Goal: Contribute content: Add original content to the website for others to see

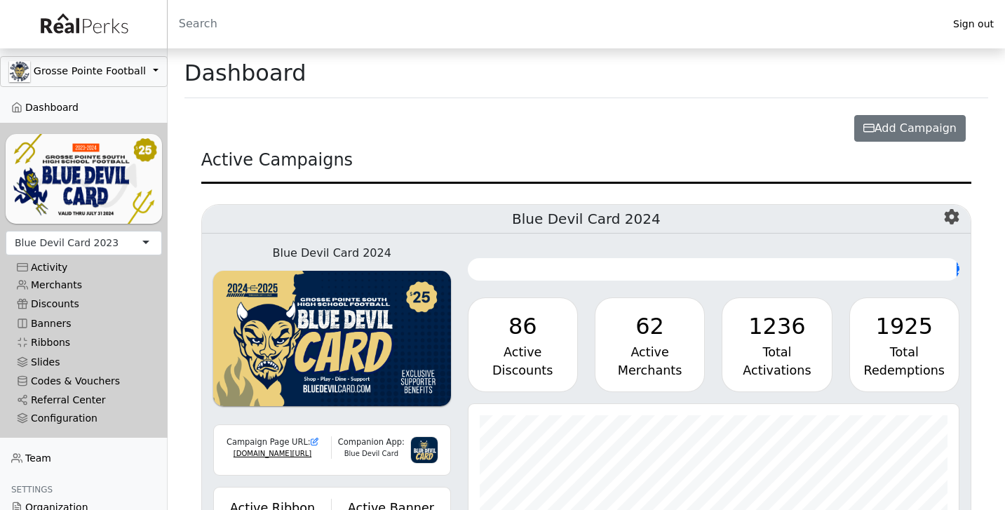
scroll to position [161, 491]
click at [116, 240] on div "Blue Devil Card 2023" at bounding box center [84, 243] width 156 height 25
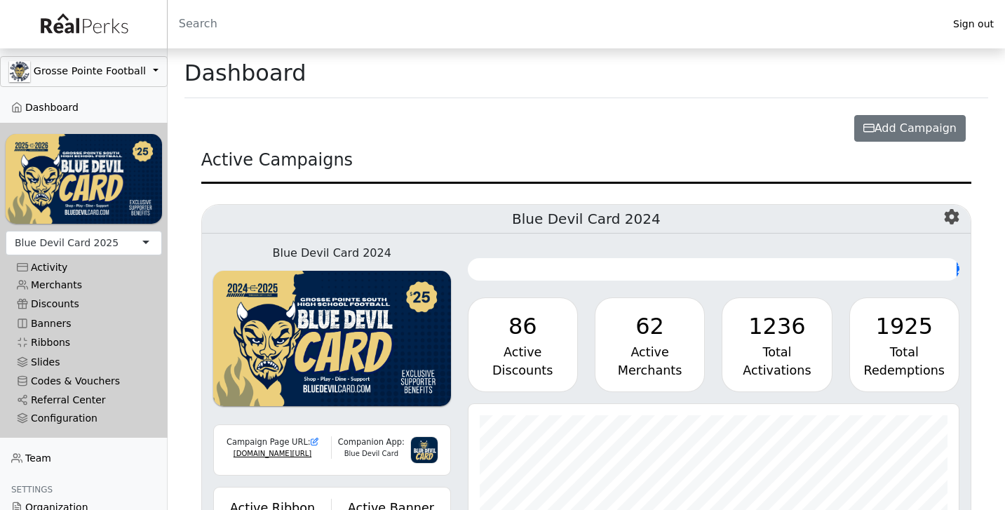
scroll to position [161, 491]
click at [68, 283] on link "Merchants" at bounding box center [84, 285] width 156 height 19
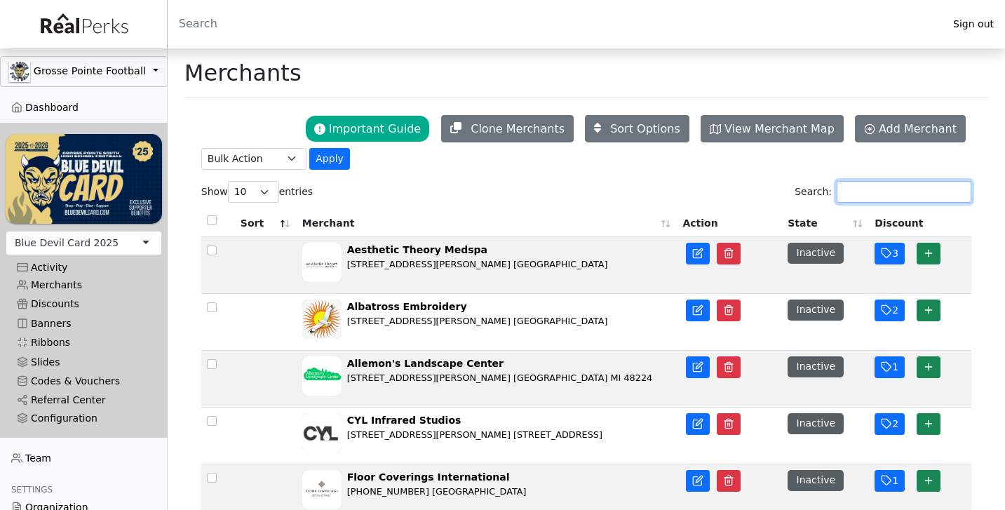
click at [872, 194] on input "Search:" at bounding box center [904, 192] width 135 height 22
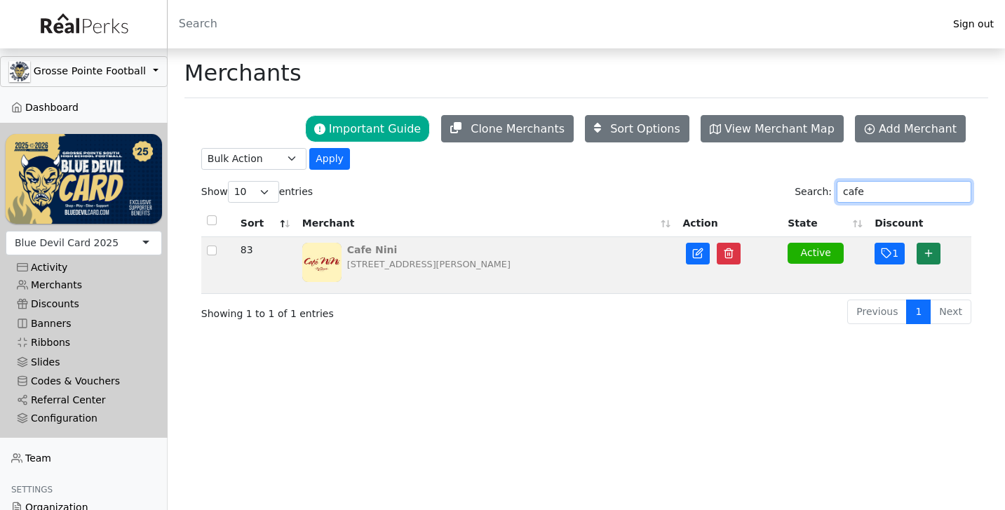
type input "cafe"
click at [447, 248] on div "Cafe Nini" at bounding box center [428, 250] width 163 height 15
click at [881, 251] on icon "button" at bounding box center [886, 253] width 11 height 11
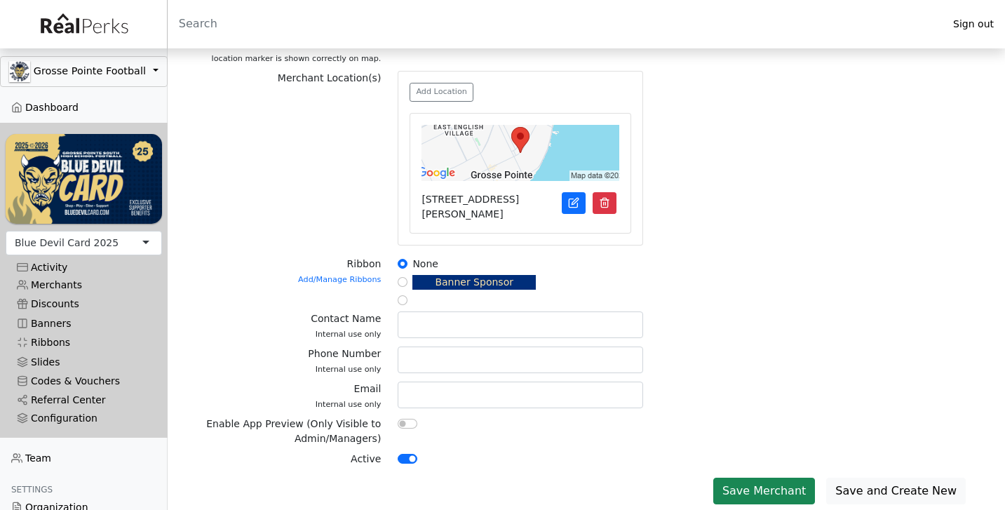
scroll to position [529, 0]
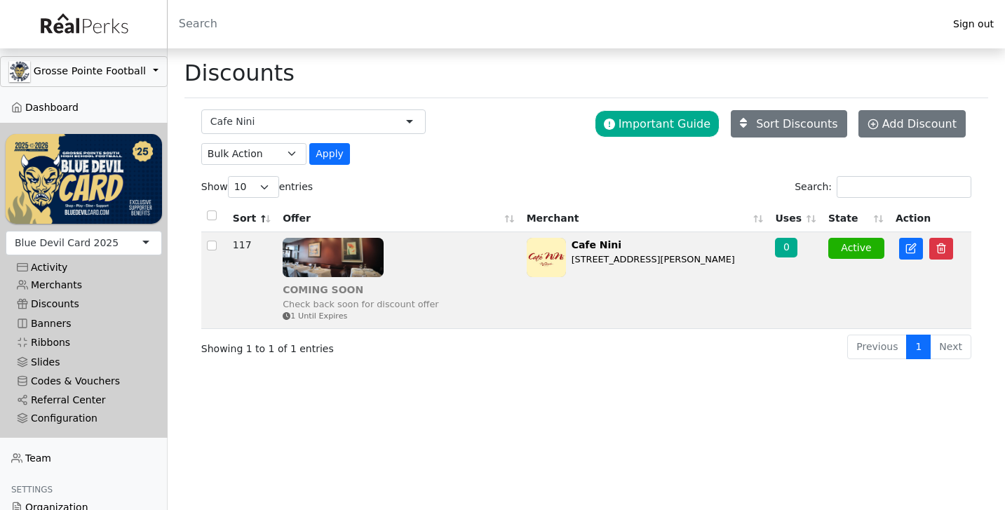
click at [311, 269] on img at bounding box center [333, 257] width 101 height 39
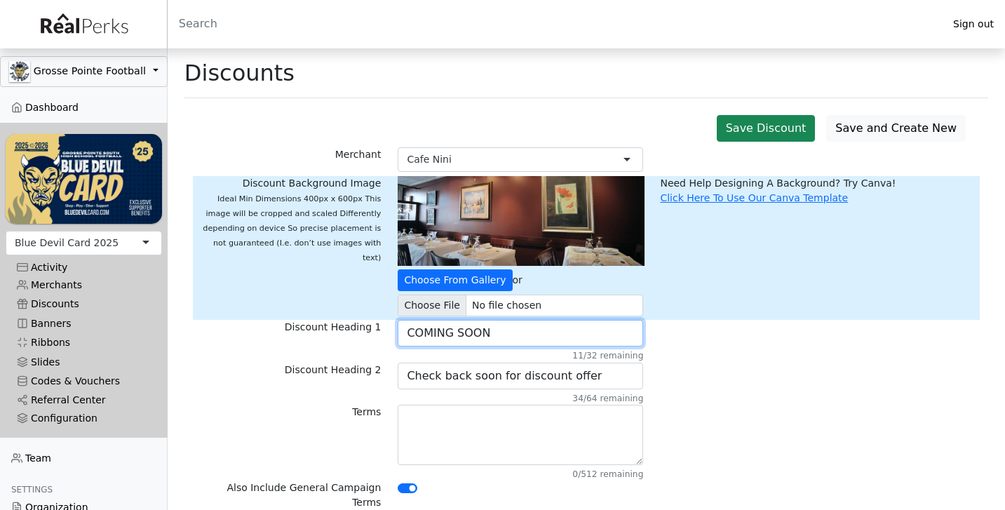
click at [441, 335] on input "COMING SOON" at bounding box center [520, 333] width 245 height 27
type input "10% Off Food Bill"
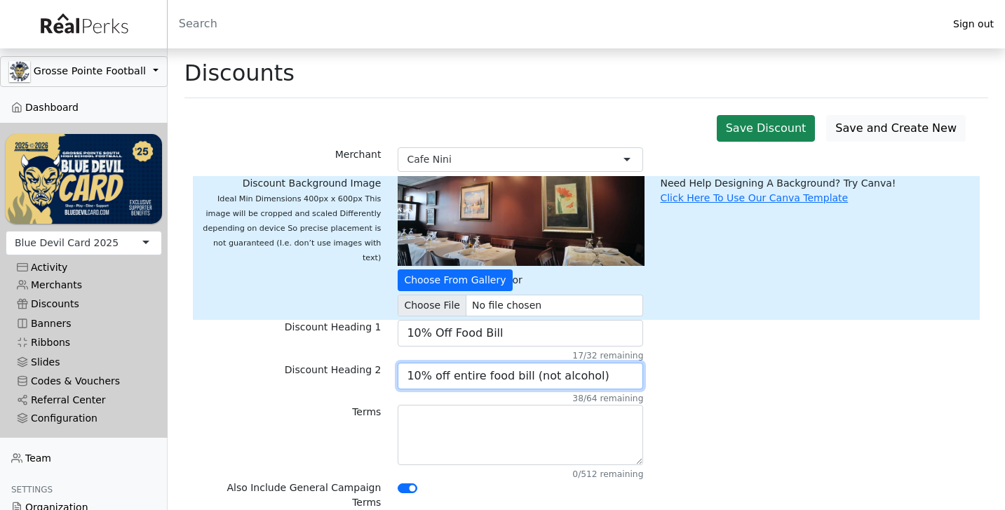
type input "10% off entire food bill (not alcohol)"
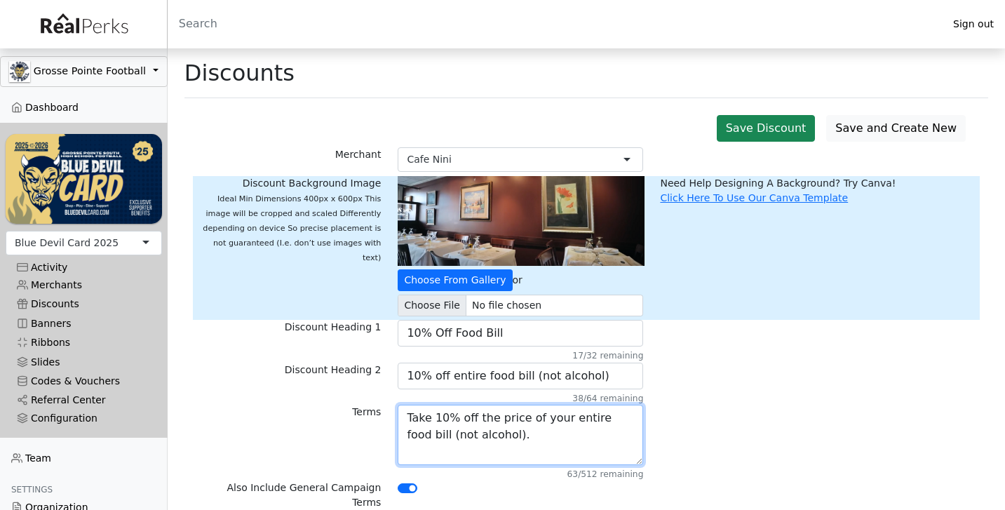
type textarea "Take 10% off the price of your entire food bill (not alcohol)."
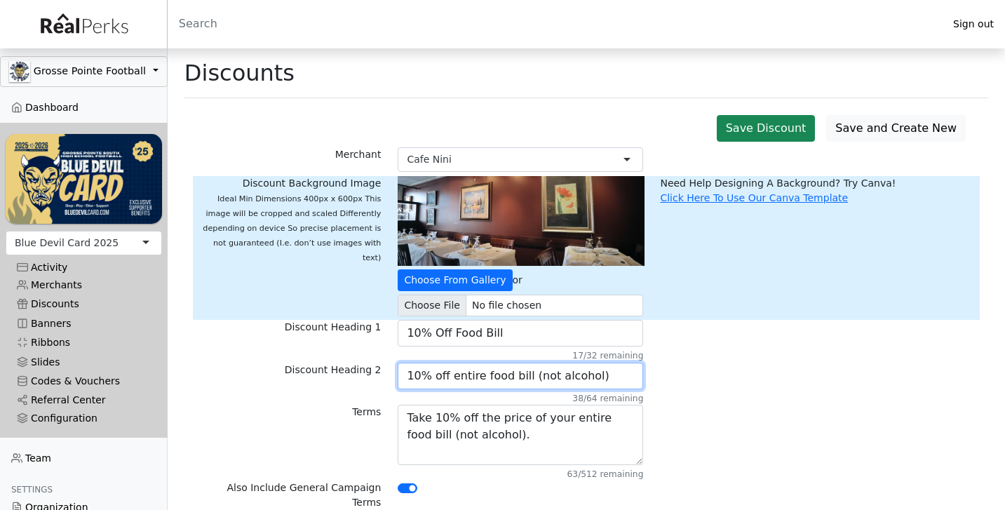
click at [626, 378] on input "10% off entire food bill (not alcohol)" at bounding box center [520, 376] width 245 height 27
type input "10% off entire food bill (not alcohol) *"
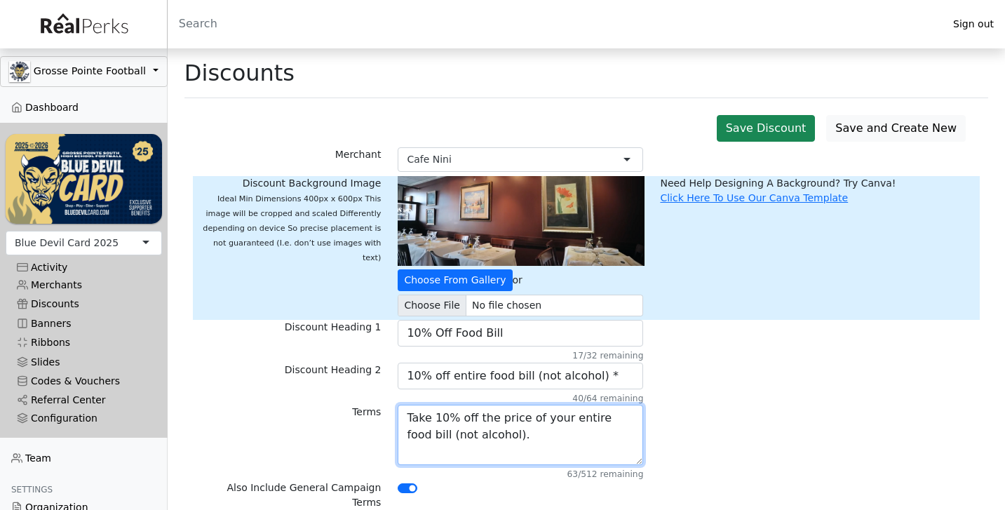
click at [527, 442] on textarea "Take 10% off the price of your entire food bill (not alcohol)." at bounding box center [520, 435] width 245 height 60
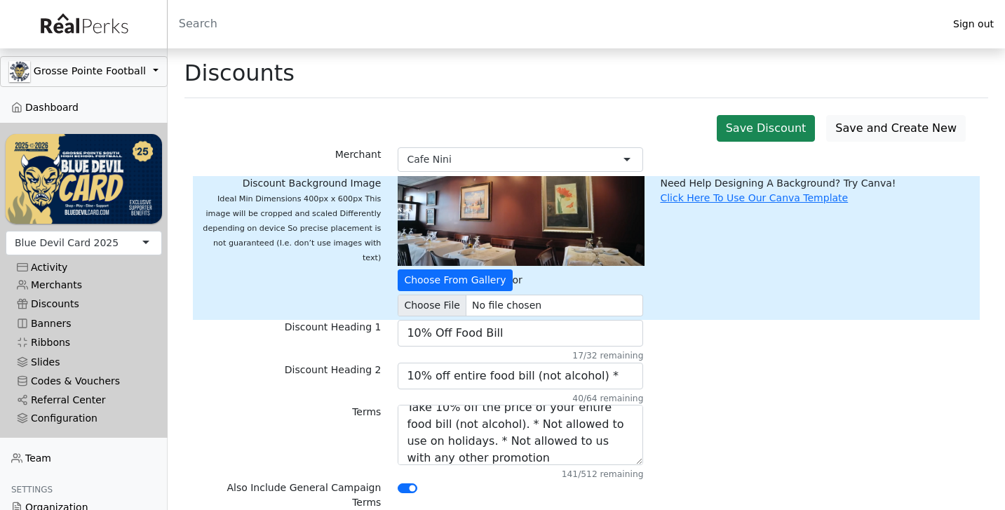
click at [523, 486] on div at bounding box center [520, 488] width 245 height 17
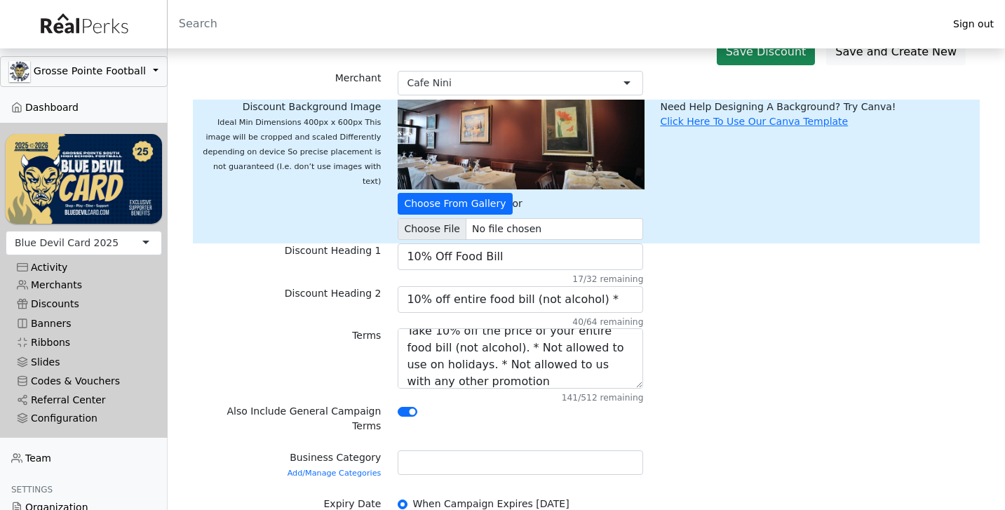
click at [513, 450] on div at bounding box center [520, 462] width 245 height 25
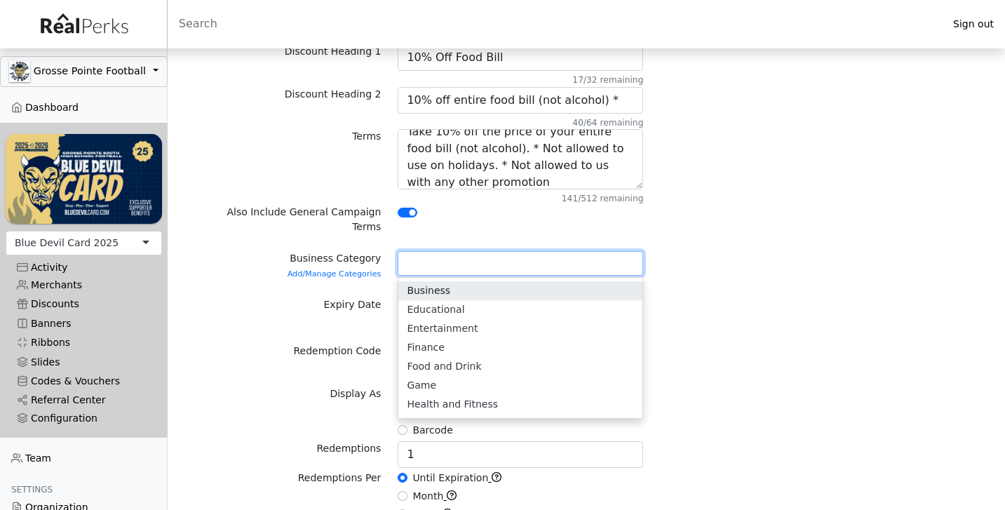
scroll to position [280, 0]
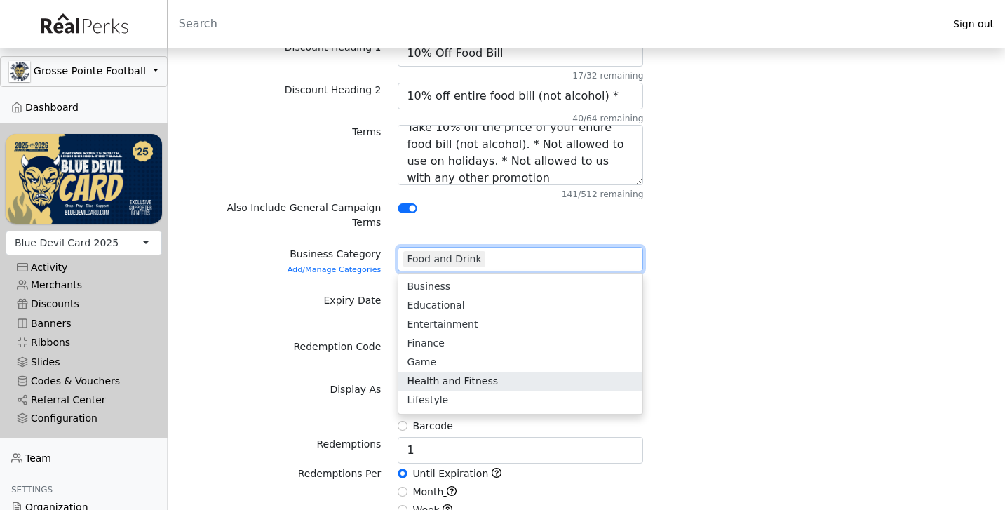
click at [715, 360] on div "Redemption Code 0/16 remaining" at bounding box center [586, 360] width 787 height 42
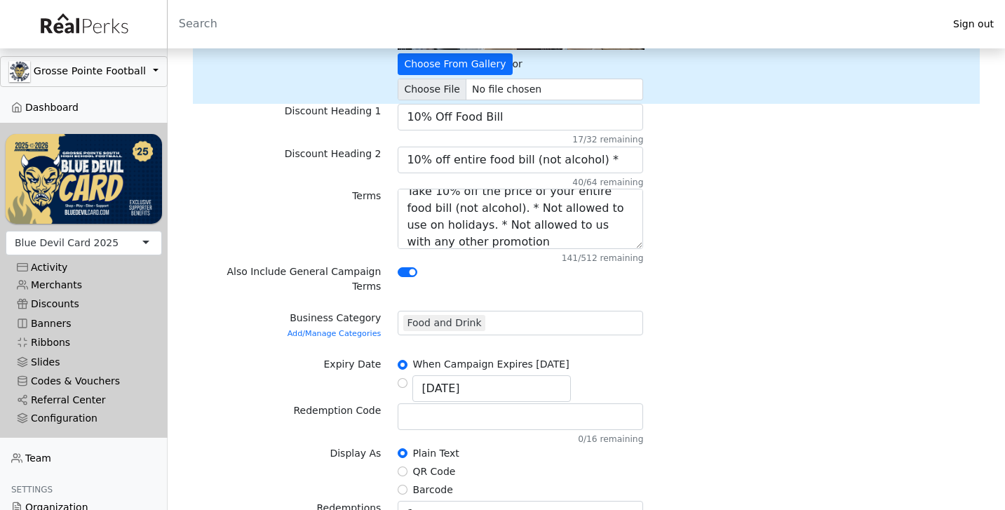
scroll to position [215, 0]
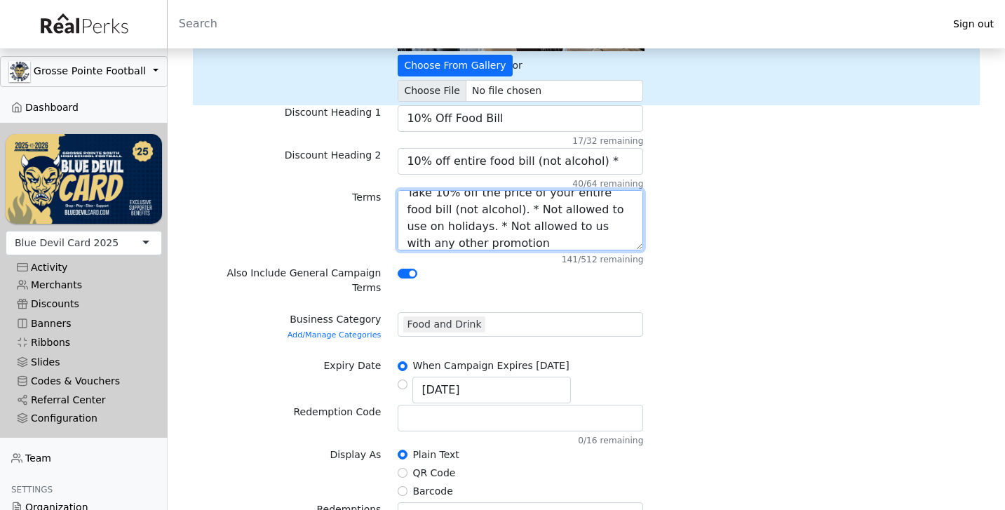
click at [551, 224] on textarea "Take 10% off the price of your entire food bill (not alcohol). * Not allowed to…" at bounding box center [520, 220] width 245 height 60
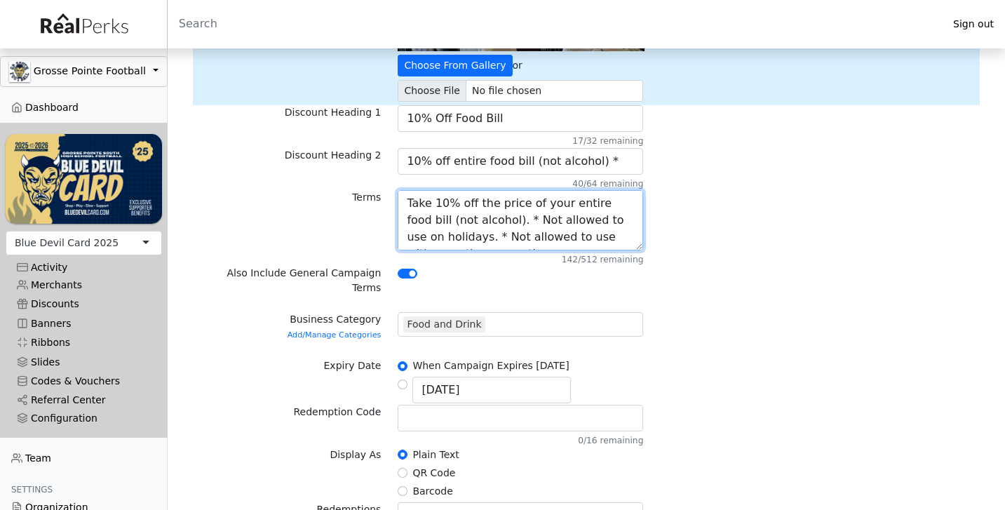
scroll to position [0, 0]
click at [559, 214] on textarea "Take 10% off the price of your entire food bill (not alcohol). * Not allowed to…" at bounding box center [520, 220] width 245 height 60
click at [559, 215] on textarea "Take 10% off the price of your entire food bill (not alcohol). * Not allowed to…" at bounding box center [520, 220] width 245 height 60
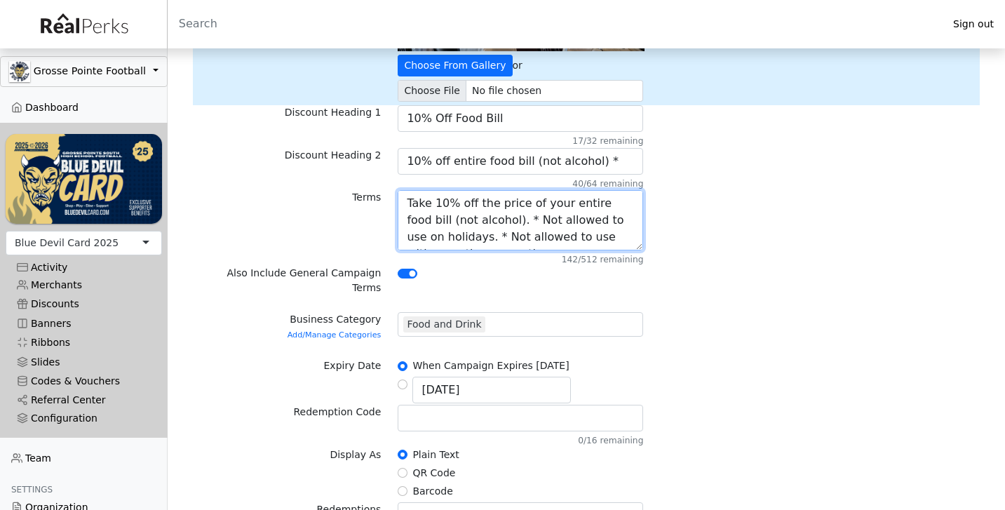
click at [464, 237] on textarea "Take 10% off the price of your entire food bill (not alcohol). * Not allowed to…" at bounding box center [520, 220] width 245 height 60
click at [489, 220] on textarea "Take 10% off the price of your entire food bill (not alcohol). * Not allowed to…" at bounding box center [520, 220] width 245 height 60
type textarea "Take 10% off the price of your entire food bill (not alcohol). *Not allowed to …"
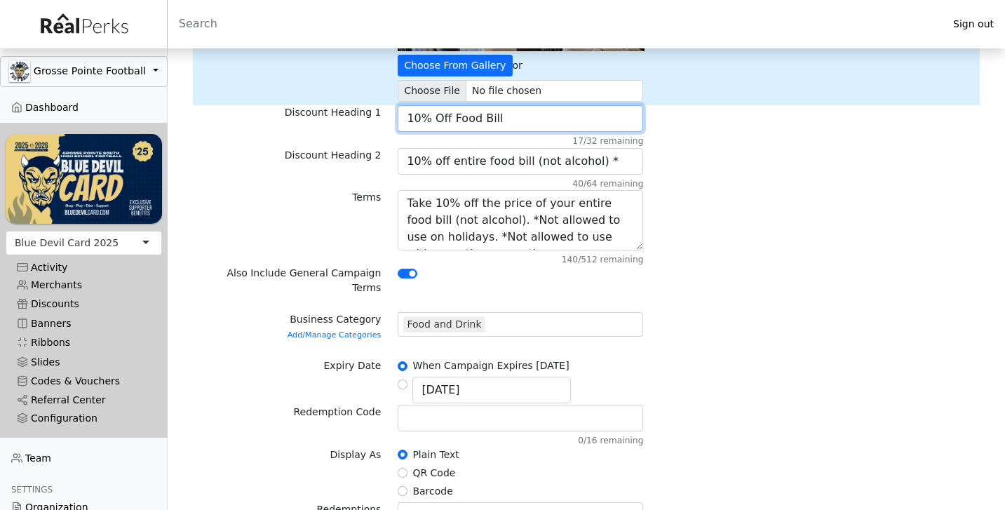
click at [541, 115] on input "10% Off Food Bill" at bounding box center [520, 118] width 245 height 27
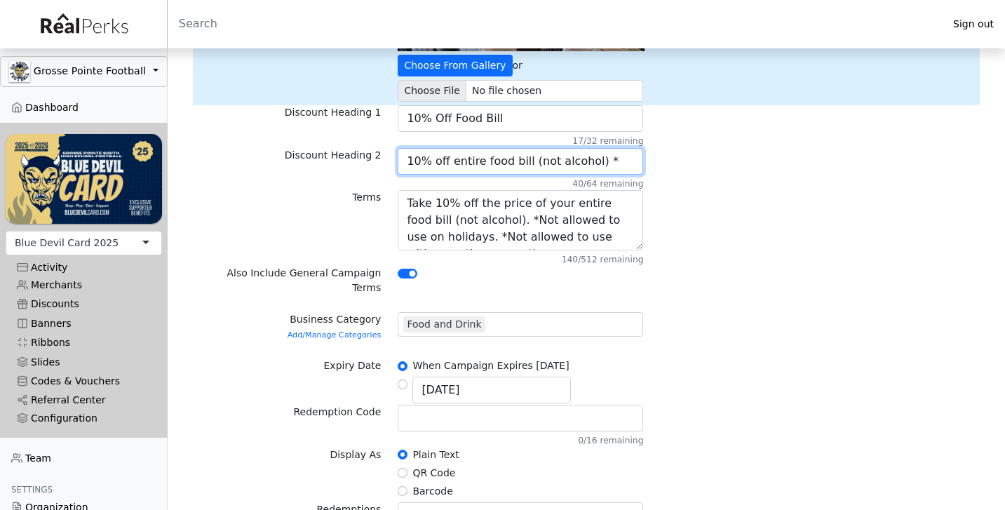
click at [609, 160] on input "10% off entire food bill (not alcohol) *" at bounding box center [520, 161] width 245 height 27
type input "10% off entire food bill (not alcohol)*"
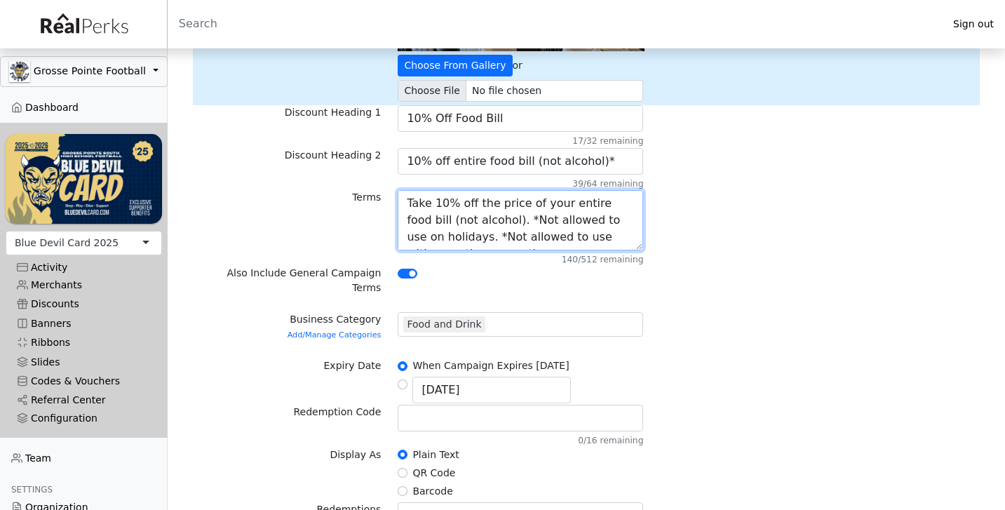
click at [508, 225] on textarea "Take 10% off the price of your entire food bill (not alcohol). *Not allowed to …" at bounding box center [520, 220] width 245 height 60
click at [727, 236] on div "Terms Take 10% off the price of your entire food bill (not alcohol). *Not allow…" at bounding box center [586, 228] width 787 height 76
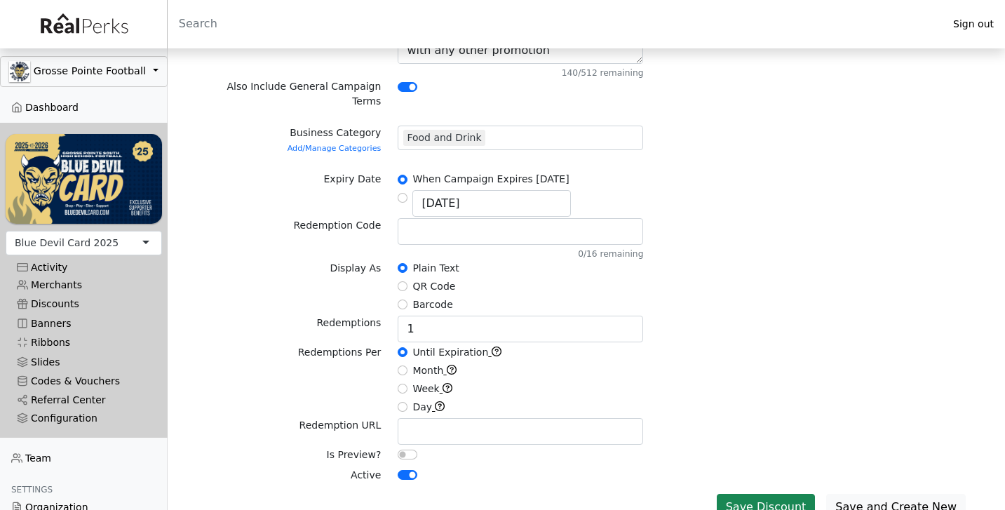
scroll to position [400, 0]
click at [758, 494] on button "Save Discount" at bounding box center [766, 507] width 99 height 27
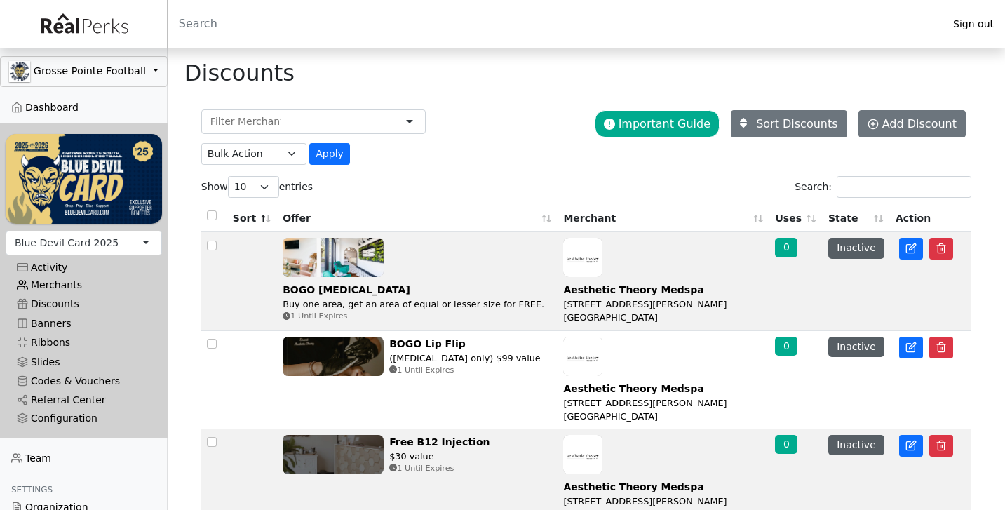
click at [60, 283] on link "Merchants" at bounding box center [84, 285] width 156 height 19
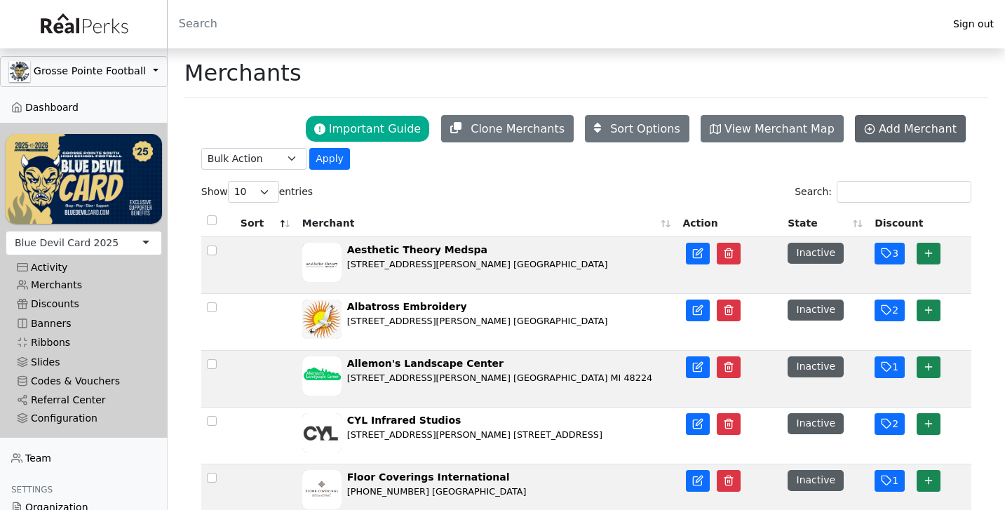
click at [900, 134] on span "Add Merchant" at bounding box center [918, 128] width 78 height 13
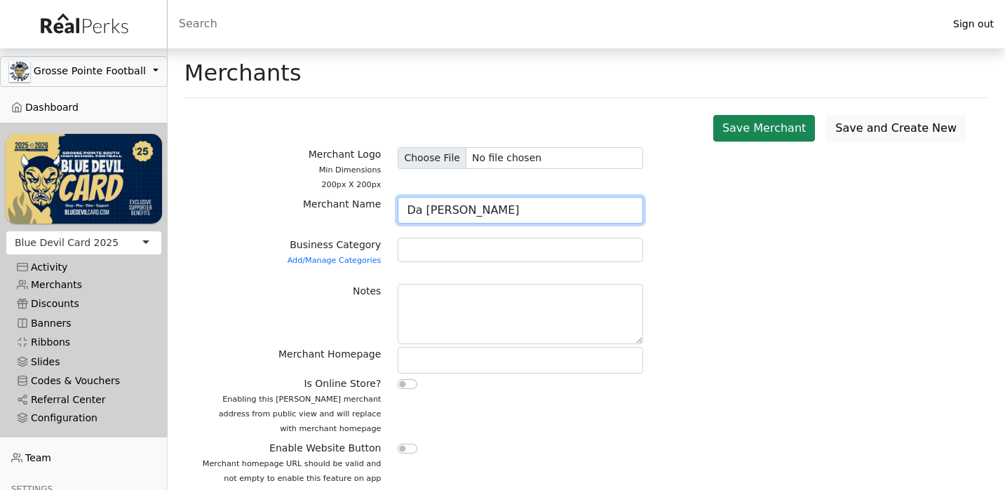
type input "Da Edoardo"
click at [457, 257] on div at bounding box center [520, 250] width 245 height 25
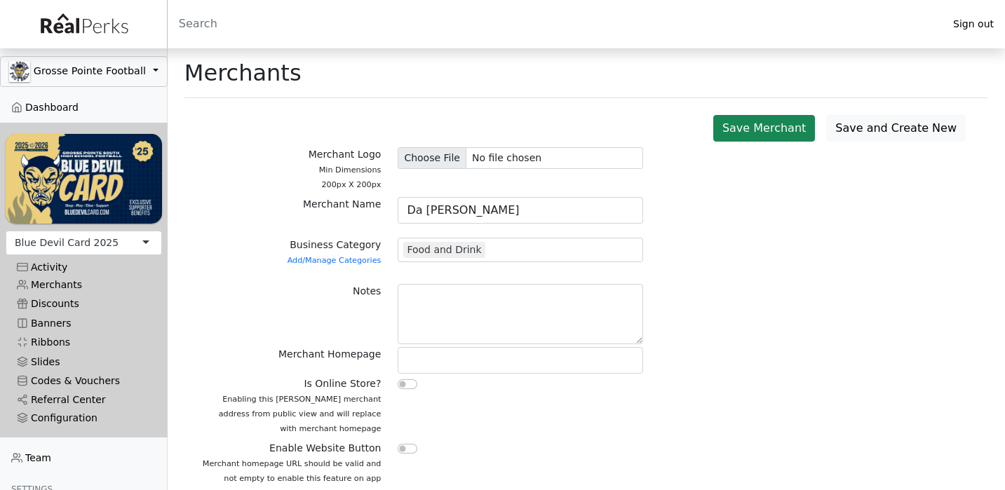
click at [718, 360] on div "Merchant Homepage" at bounding box center [586, 361] width 787 height 29
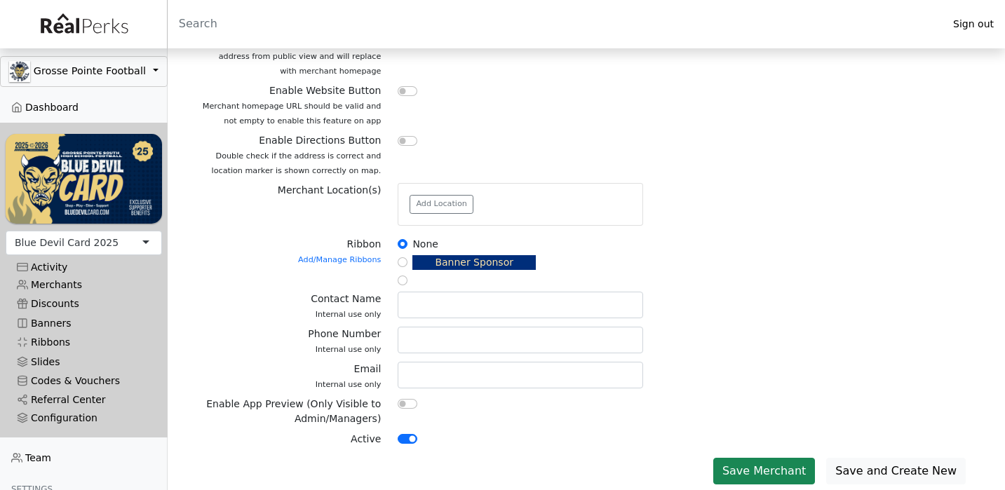
scroll to position [357, 0]
click at [755, 464] on button "Save Merchant" at bounding box center [764, 472] width 102 height 27
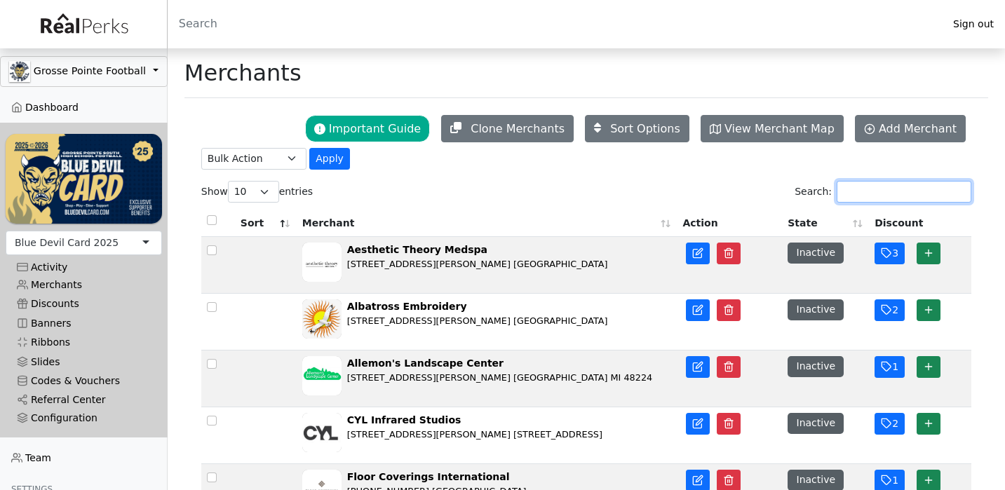
click at [866, 191] on input "Search:" at bounding box center [904, 192] width 135 height 22
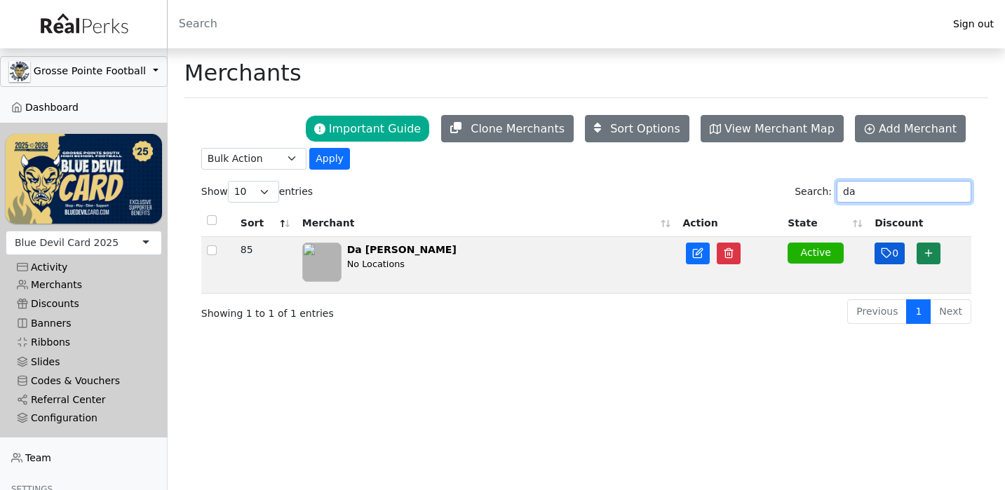
type input "da"
click at [890, 255] on icon "button" at bounding box center [886, 253] width 9 height 9
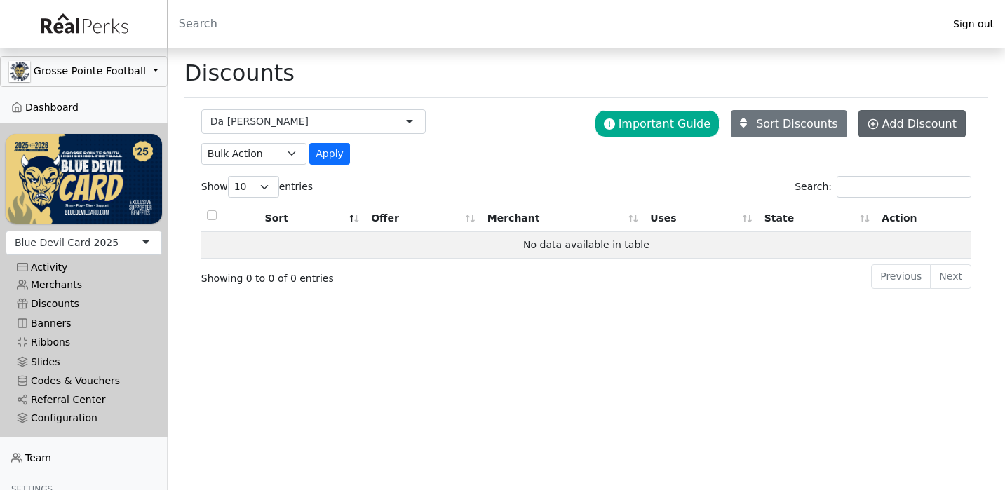
click at [893, 128] on span "Add Discount" at bounding box center [919, 123] width 74 height 13
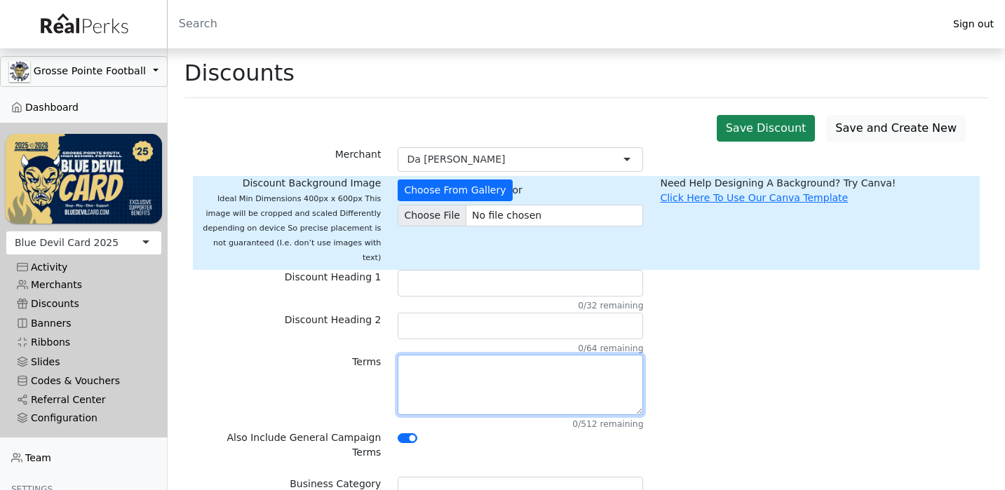
click at [489, 364] on textarea at bounding box center [520, 385] width 245 height 60
paste textarea "Take 10% off the price of your entire food bill (not alcohol). *Not allowed to …"
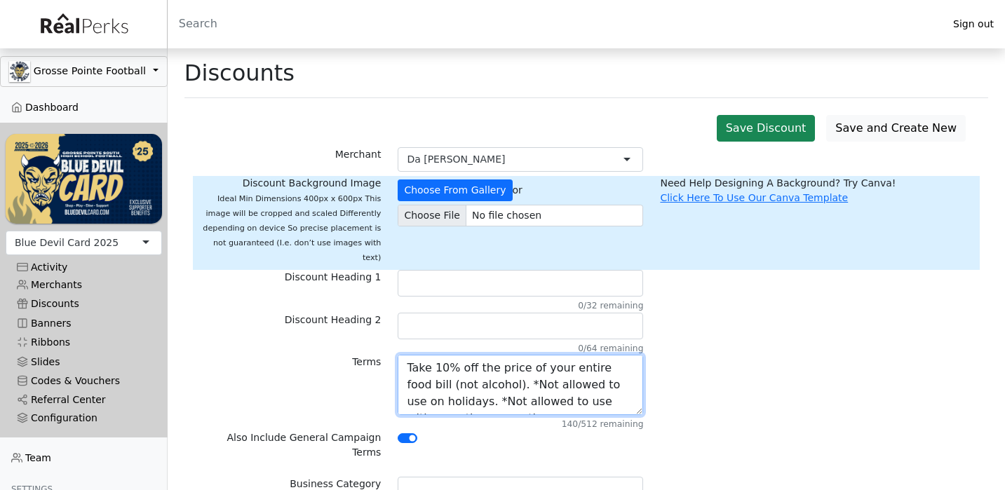
type textarea "Take 10% off the price of your entire food bill (not alcohol). *Not allowed to …"
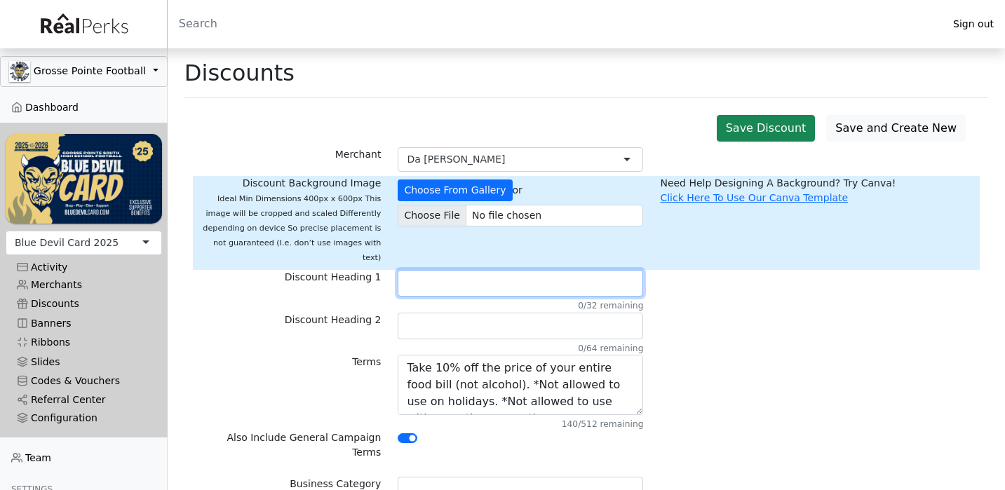
click at [471, 273] on input "text" at bounding box center [520, 283] width 245 height 27
type input "10% Off Food Bill"
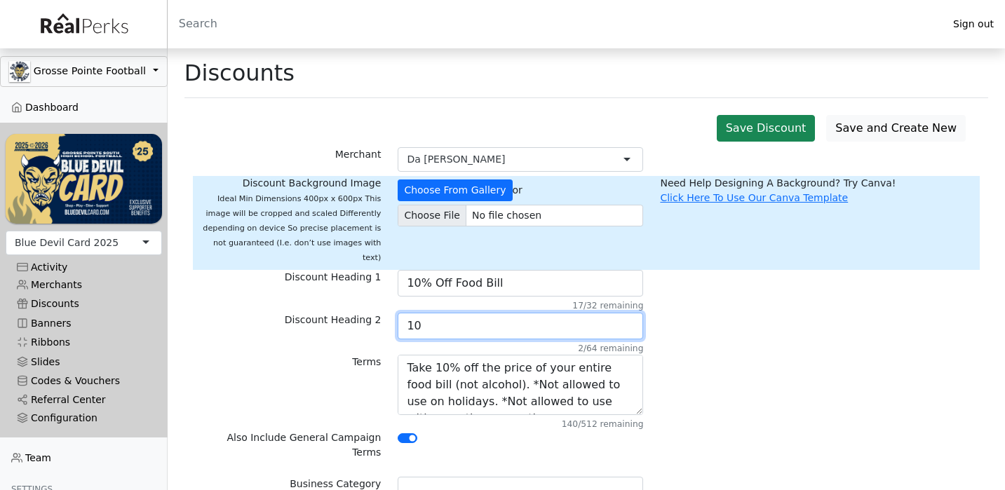
type input "10% off entire food bill (not alcohol)*"
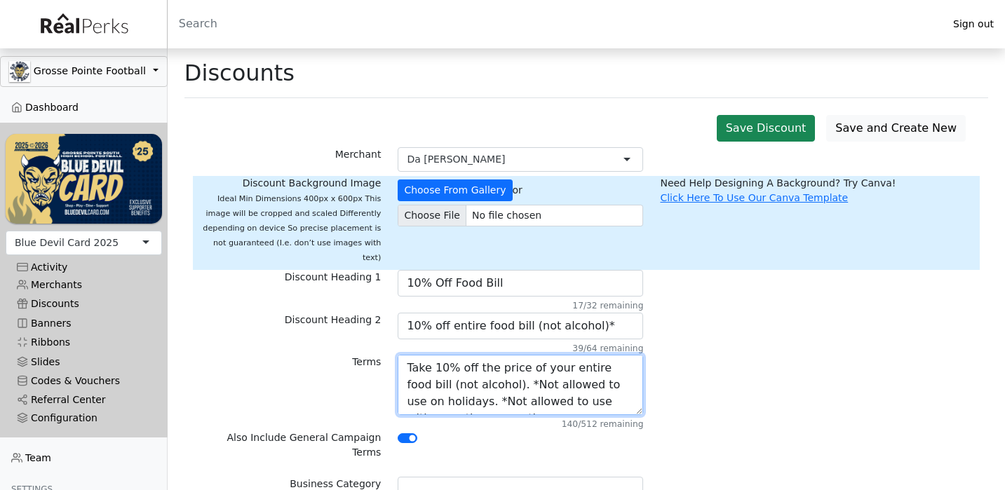
click at [542, 370] on textarea "Take 10% off the price of your entire food bill (not alcohol). *Not allowed to …" at bounding box center [520, 385] width 245 height 60
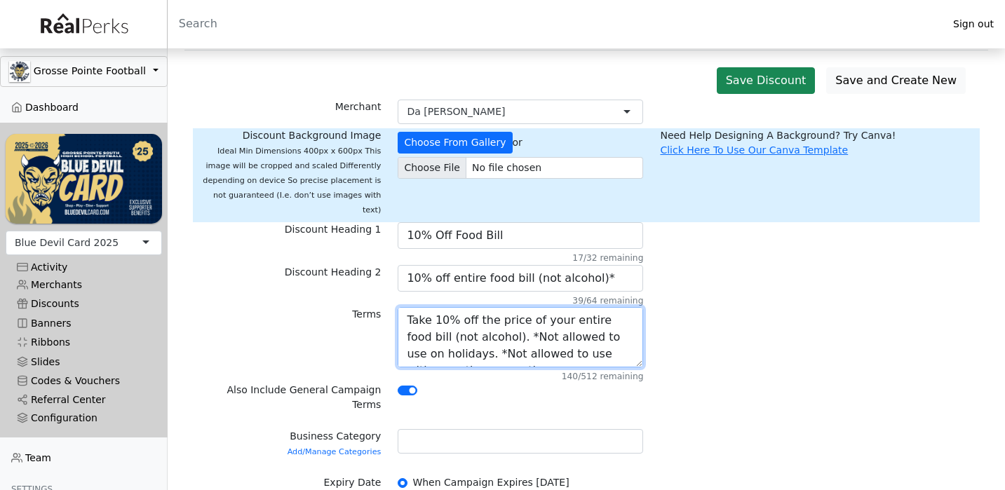
scroll to position [55, 0]
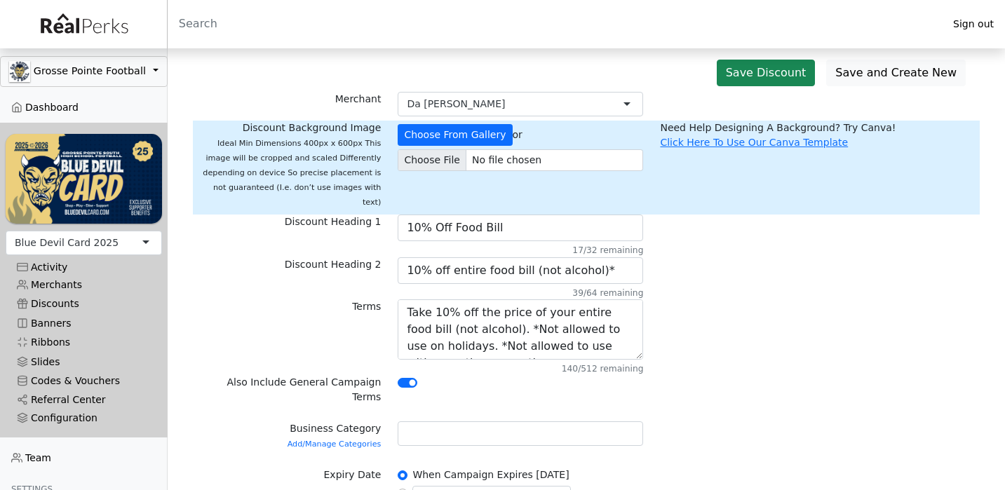
click at [540, 421] on div at bounding box center [520, 435] width 245 height 29
click at [538, 421] on div at bounding box center [520, 433] width 245 height 25
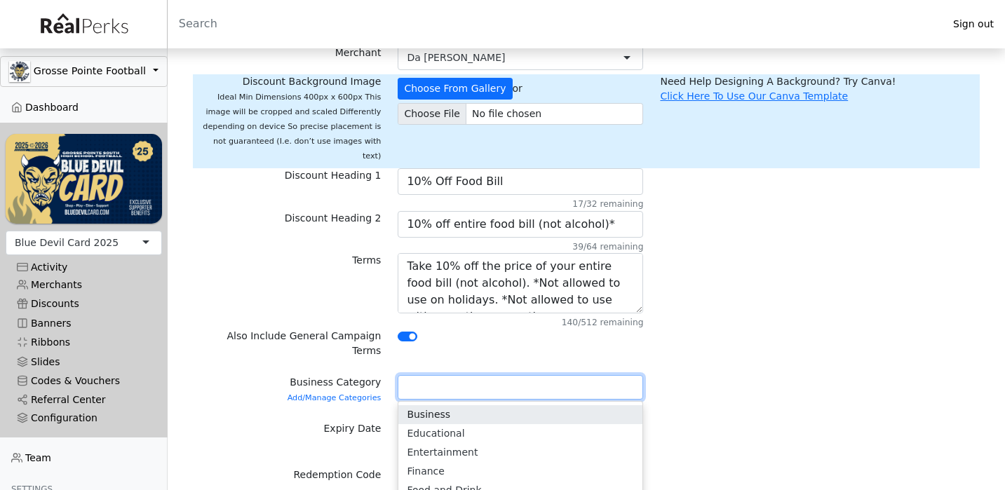
scroll to position [105, 0]
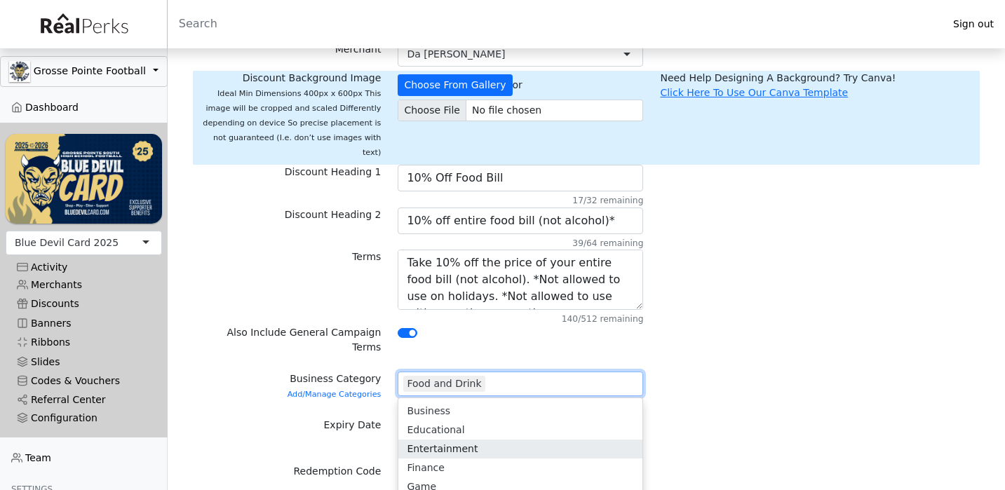
click at [734, 418] on div "Expiry Date When Campaign Expires 08/23/2026 08/20/2025" at bounding box center [586, 441] width 787 height 46
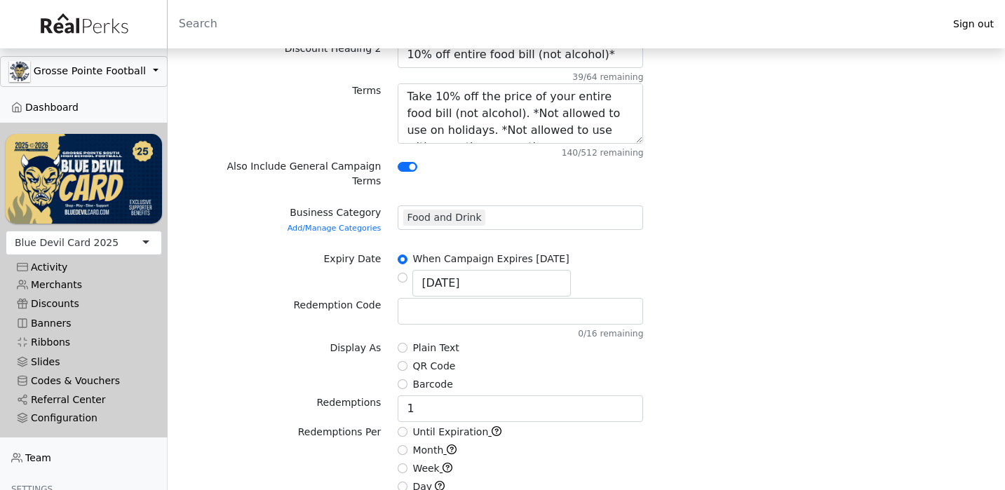
scroll to position [273, 0]
click at [405, 342] on input "Plain Text" at bounding box center [403, 347] width 10 height 10
radio input "true"
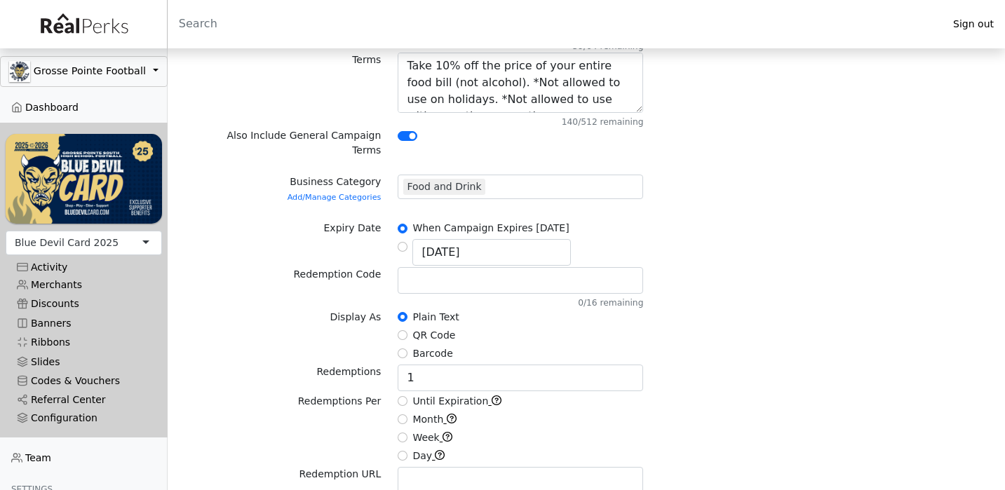
click at [404, 396] on input "Until Expiration" at bounding box center [403, 401] width 10 height 10
radio input "true"
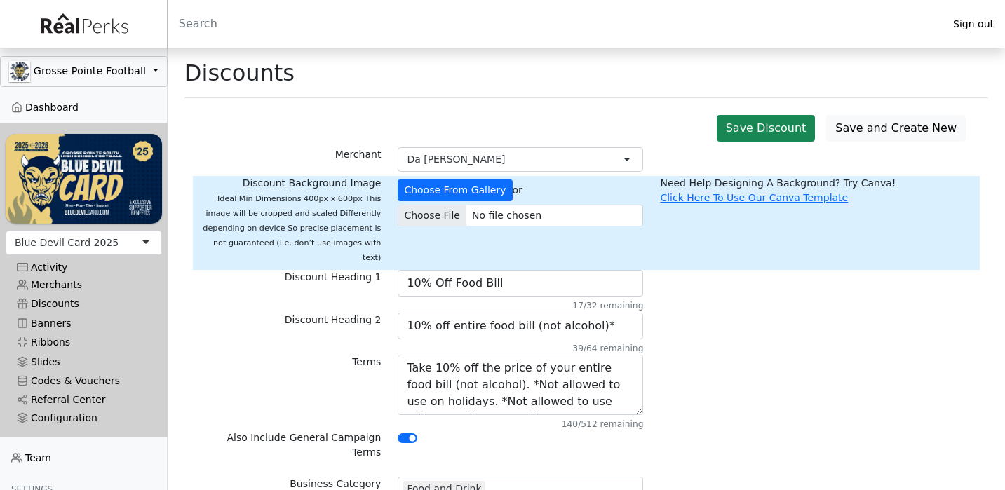
scroll to position [0, 0]
click at [450, 218] on input "file" at bounding box center [520, 216] width 245 height 22
type input "C:\fakepath\Screenshot 2025-08-20 at 2.32.44 PM.png"
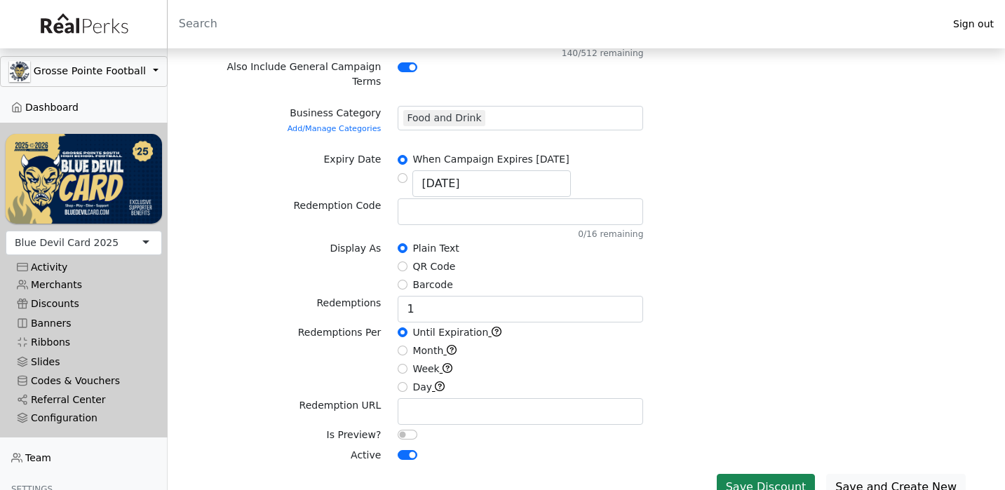
scroll to position [420, 0]
click at [758, 475] on button "Save Discount" at bounding box center [766, 488] width 99 height 27
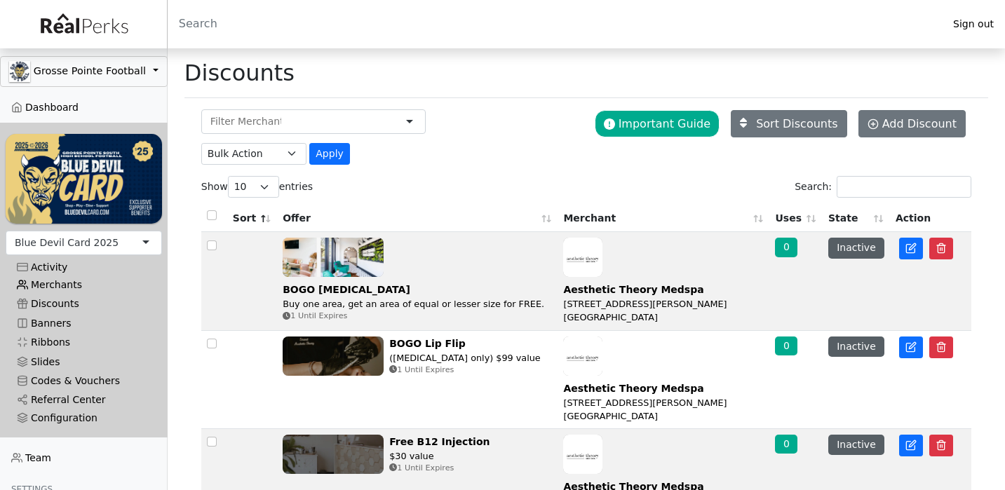
click at [50, 283] on link "Merchants" at bounding box center [84, 285] width 156 height 19
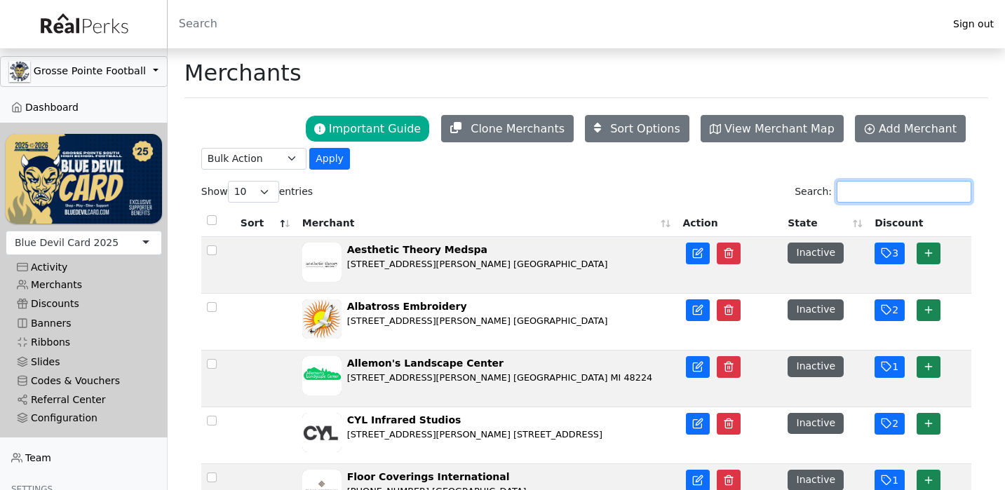
click at [878, 196] on input "Search:" at bounding box center [904, 192] width 135 height 22
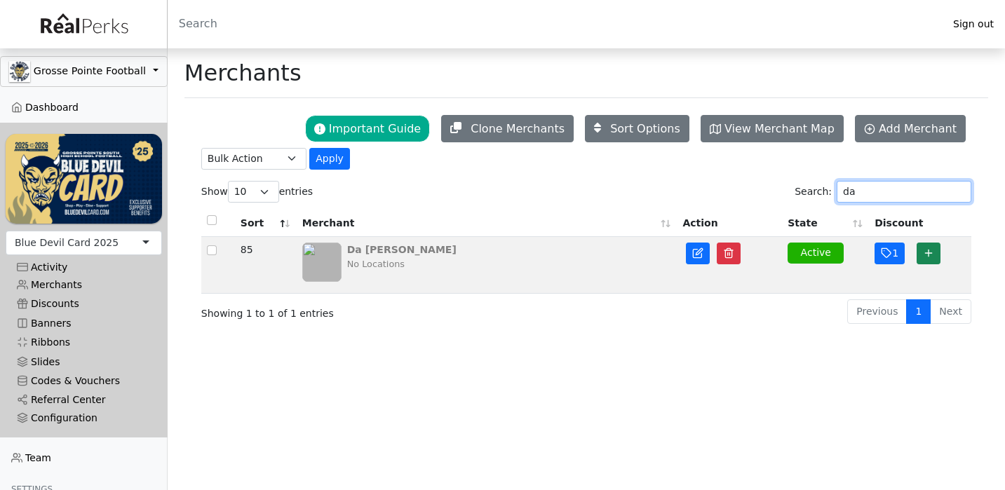
type input "da"
click at [398, 264] on div "No Locations" at bounding box center [401, 263] width 109 height 13
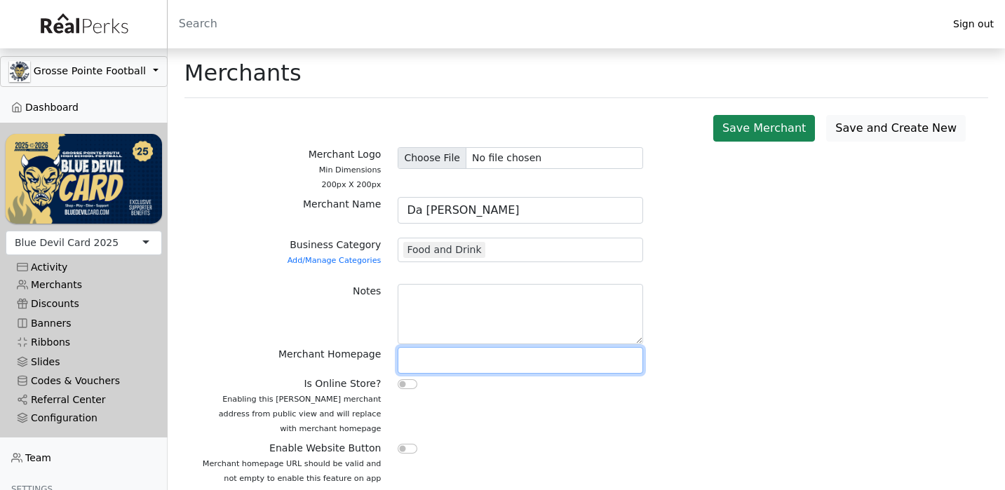
paste input "[URL][DOMAIN_NAME]"
type input "https://daedoardogp.com"
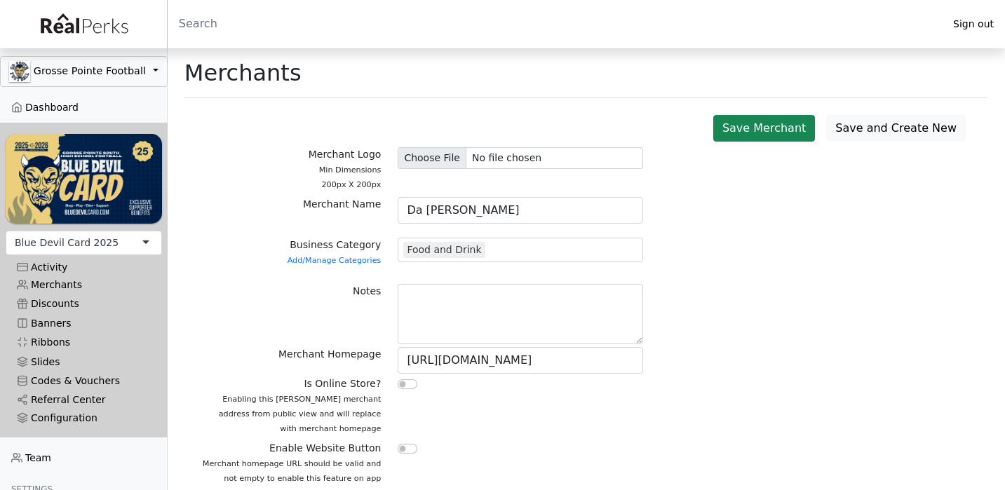
click at [405, 447] on input "checkbox" at bounding box center [408, 449] width 20 height 10
checkbox input "true"
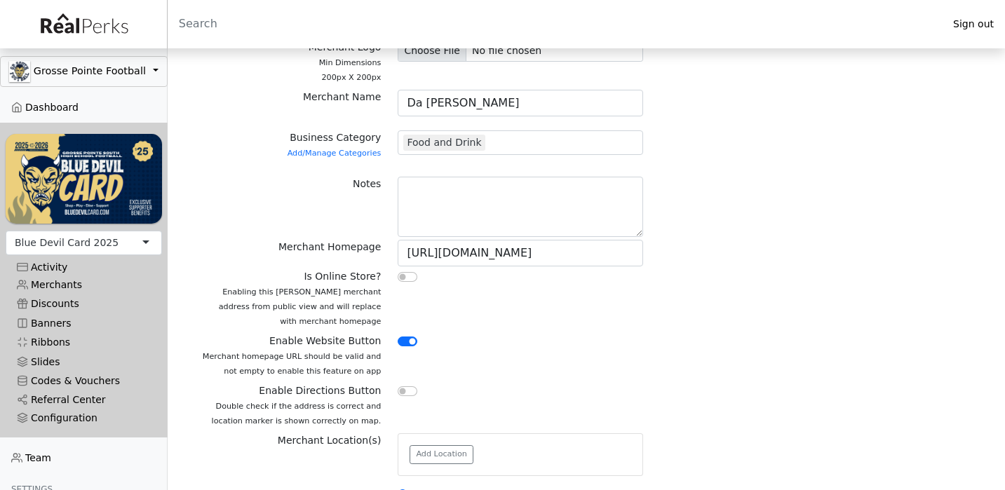
scroll to position [121, 0]
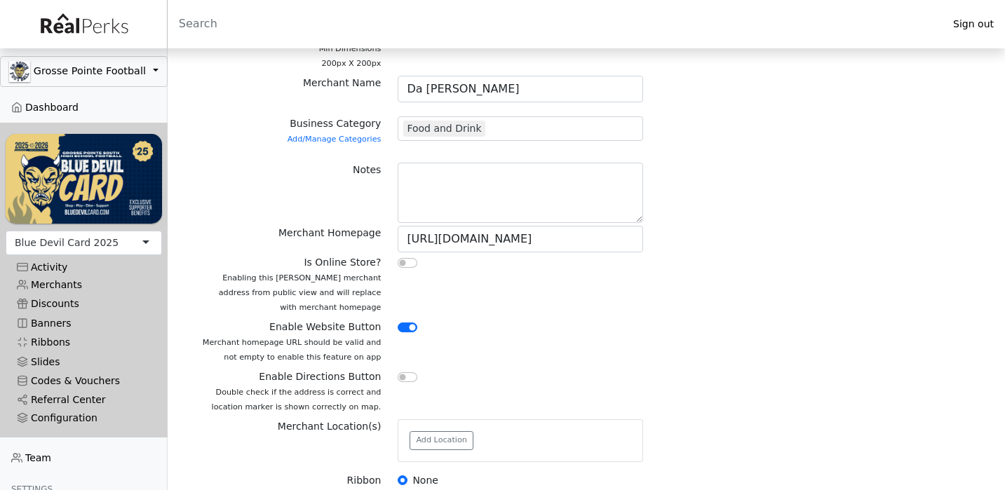
click at [413, 378] on input "checkbox" at bounding box center [408, 377] width 20 height 10
checkbox input "true"
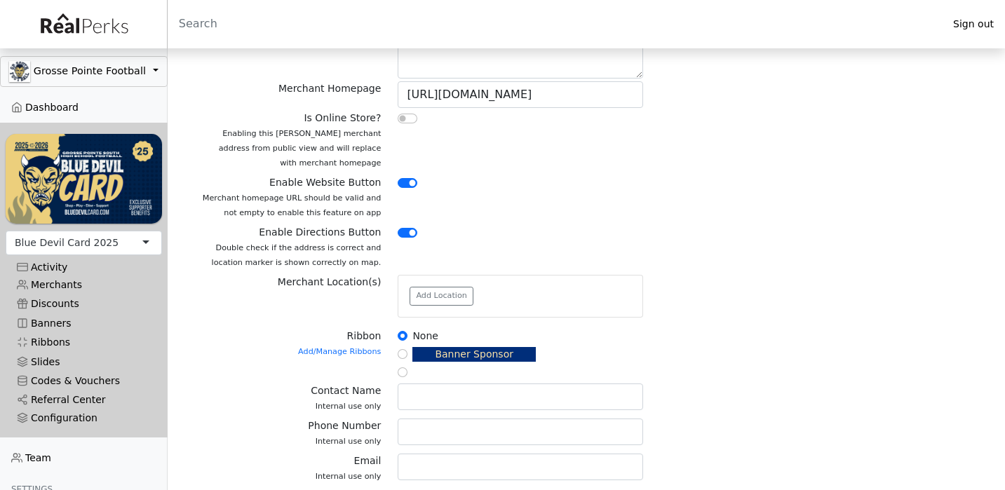
scroll to position [274, 0]
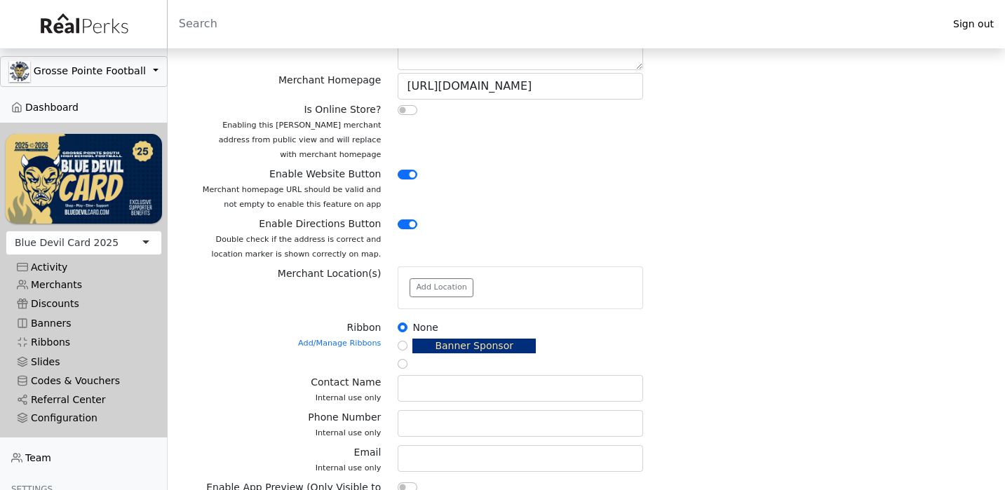
click at [456, 297] on div "Add Location" at bounding box center [520, 287] width 244 height 41
click at [456, 290] on button "Add Location" at bounding box center [442, 287] width 64 height 19
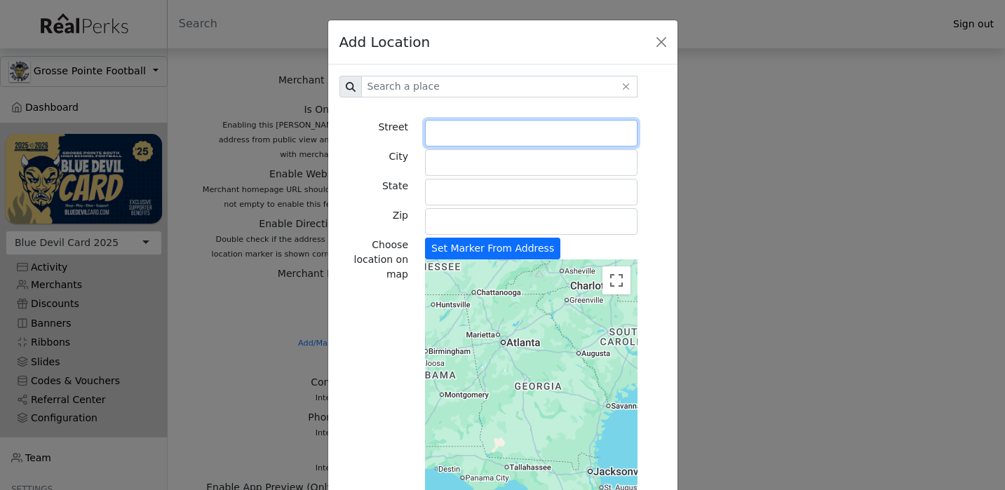
paste input "19767 Mack Ave"
type input "19767 Mack Avenue"
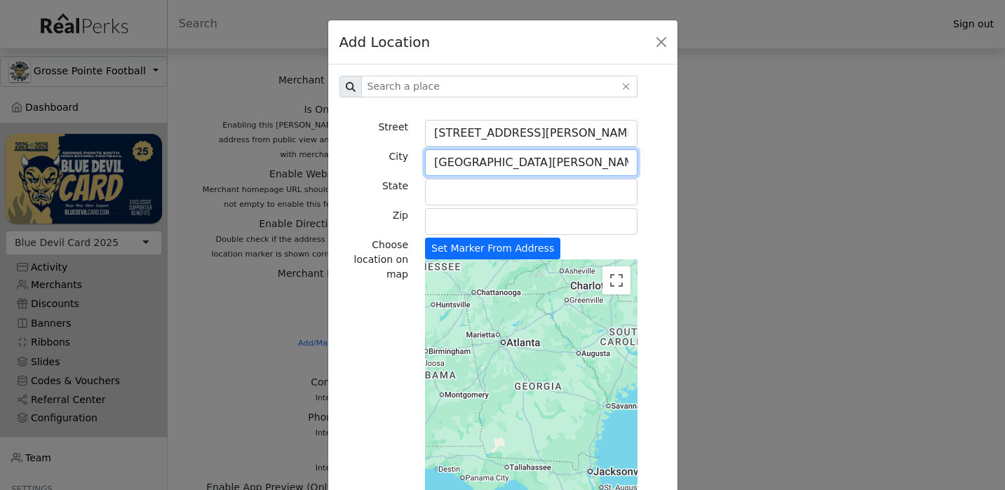
type input "Grosse Pointe Woods"
type input "MI"
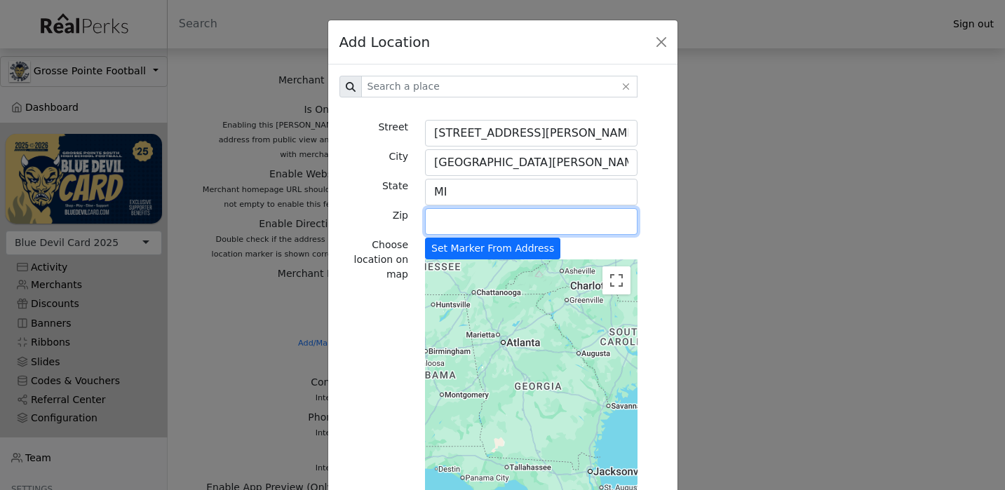
paste input "48236"
type input "48236"
click at [647, 284] on div "Choose location on map Set Marker From Address ← Move left → Move right ↑ Move …" at bounding box center [503, 406] width 344 height 337
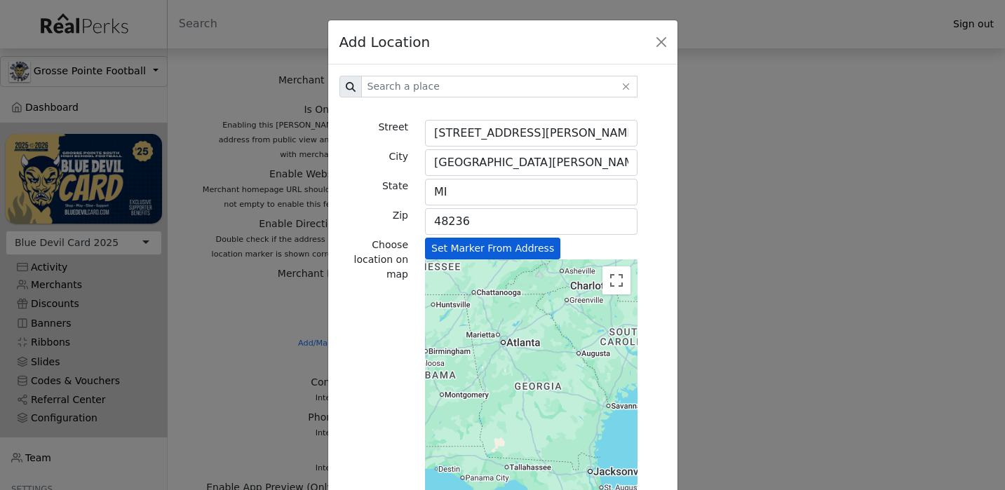
click at [526, 244] on button "Set Marker From Address" at bounding box center [492, 249] width 135 height 22
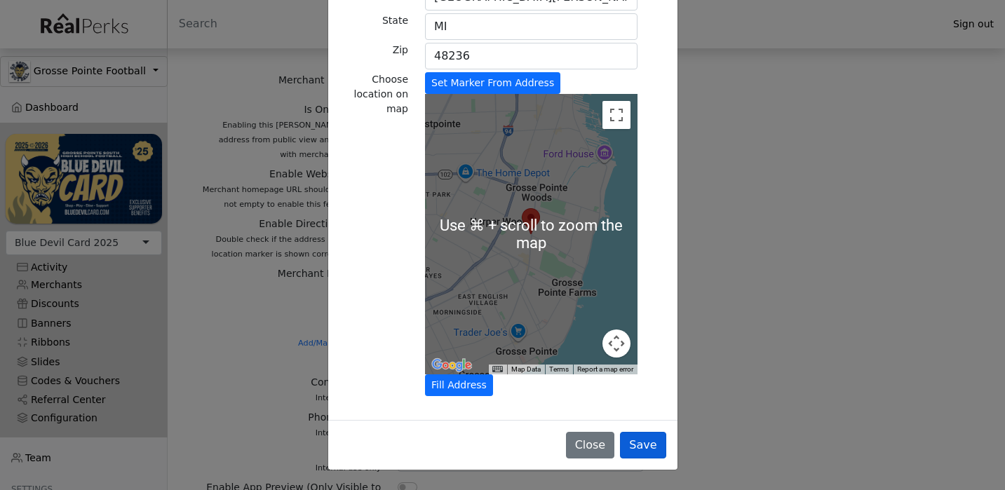
scroll to position [166, 0]
click at [634, 453] on button "Save" at bounding box center [643, 445] width 46 height 27
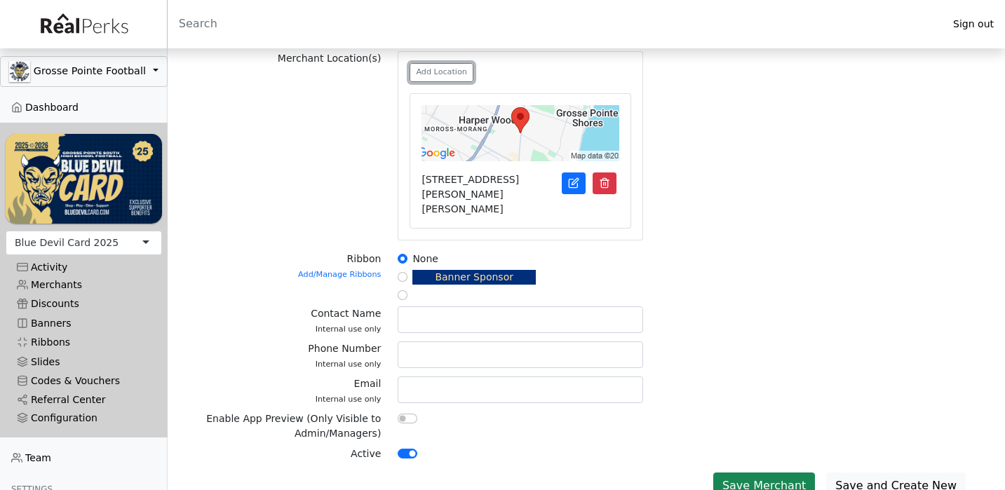
scroll to position [489, 0]
click at [763, 473] on button "Save Merchant" at bounding box center [764, 486] width 102 height 27
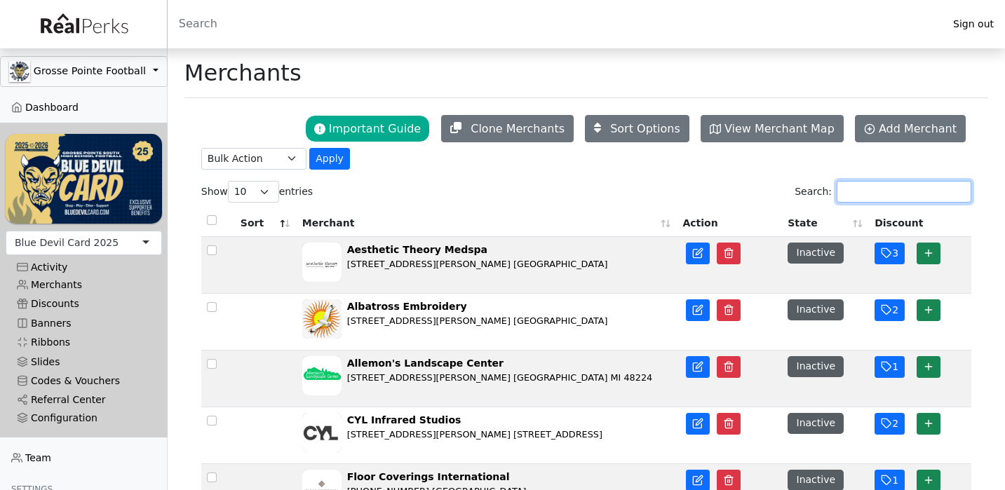
click at [922, 197] on input "Search:" at bounding box center [904, 192] width 135 height 22
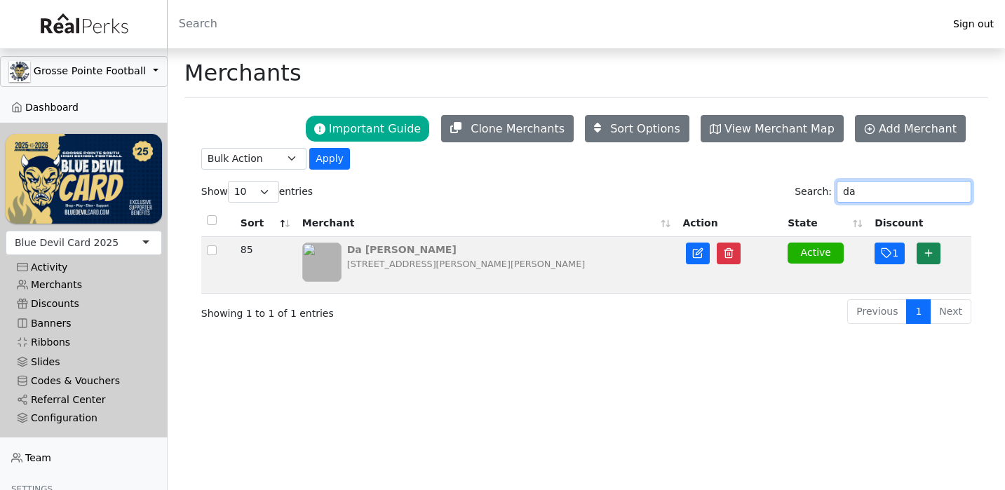
type input "da"
click at [531, 261] on div "[STREET_ADDRESS][PERSON_NAME][PERSON_NAME]" at bounding box center [466, 263] width 238 height 13
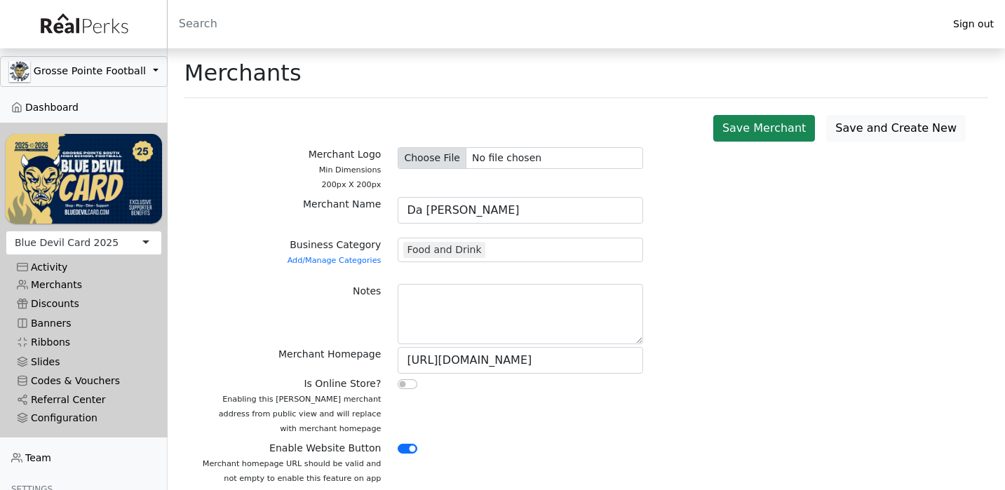
click at [452, 158] on input "file" at bounding box center [520, 158] width 245 height 22
type input "C:\fakepath\Da [PERSON_NAME] logo.jpeg"
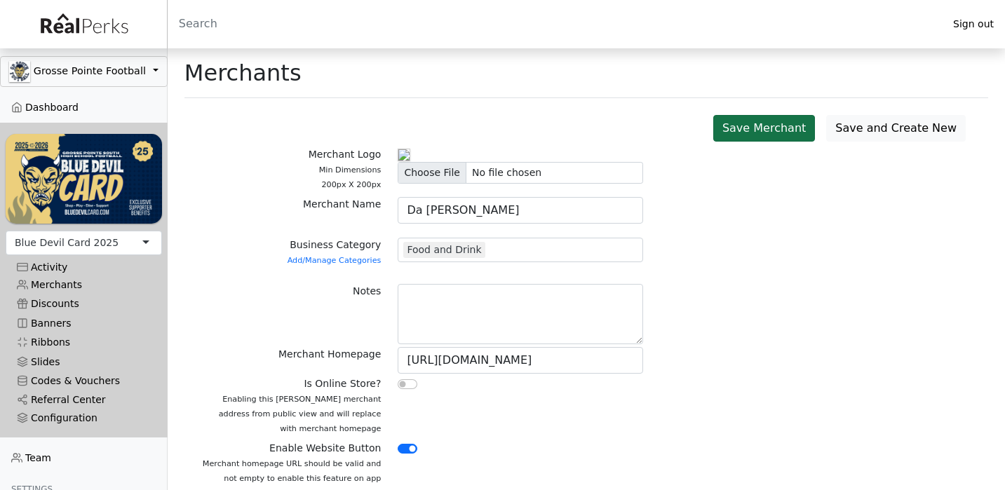
click at [798, 123] on button "Save Merchant" at bounding box center [764, 128] width 102 height 27
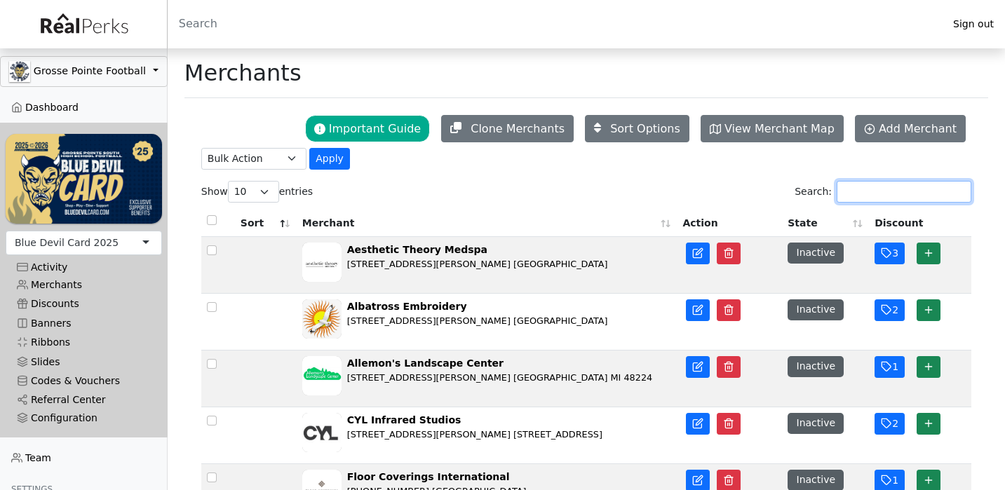
click at [851, 190] on input "Search:" at bounding box center [904, 192] width 135 height 22
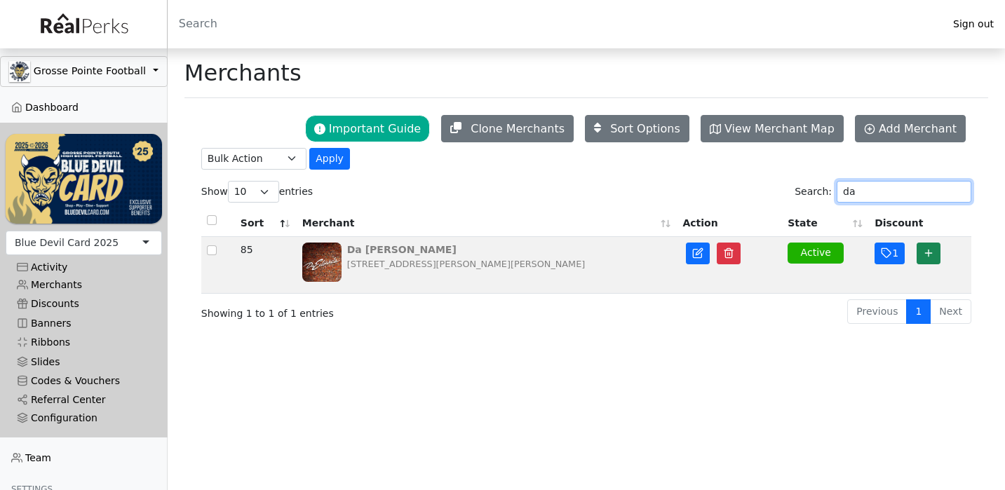
type input "da"
click at [553, 262] on div "[STREET_ADDRESS][PERSON_NAME][PERSON_NAME]" at bounding box center [466, 263] width 238 height 13
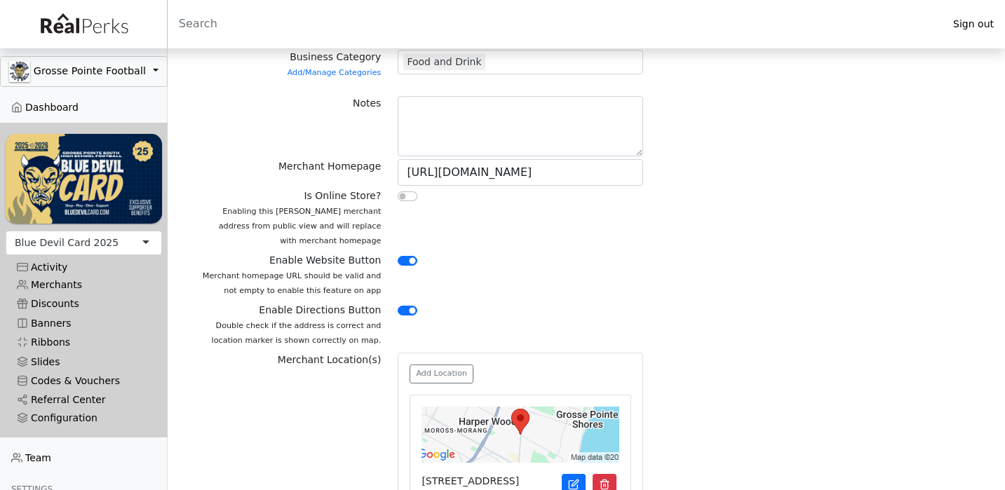
scroll to position [234, 0]
click at [417, 306] on div at bounding box center [520, 310] width 245 height 17
click at [407, 307] on input "checkbox" at bounding box center [408, 310] width 20 height 10
checkbox input "true"
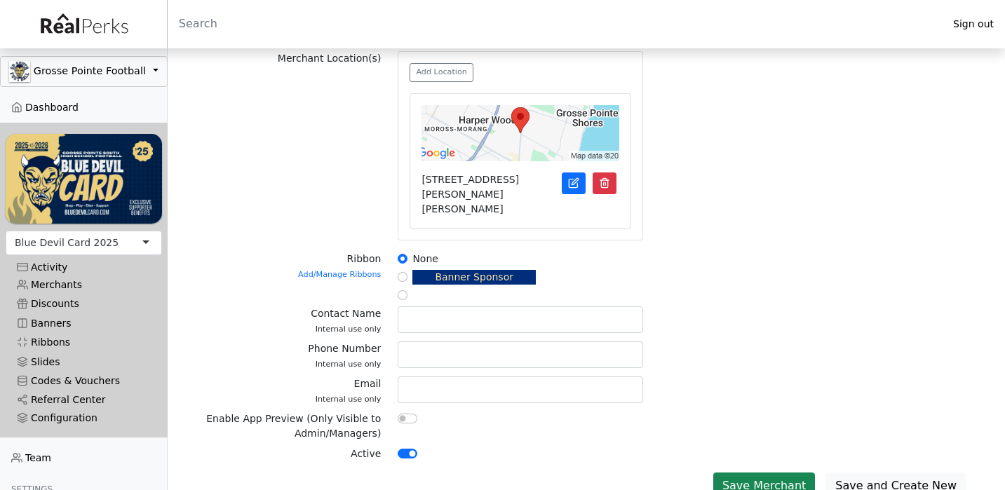
scroll to position [534, 0]
click at [753, 473] on button "Save Merchant" at bounding box center [764, 486] width 102 height 27
